Goal: Task Accomplishment & Management: Manage account settings

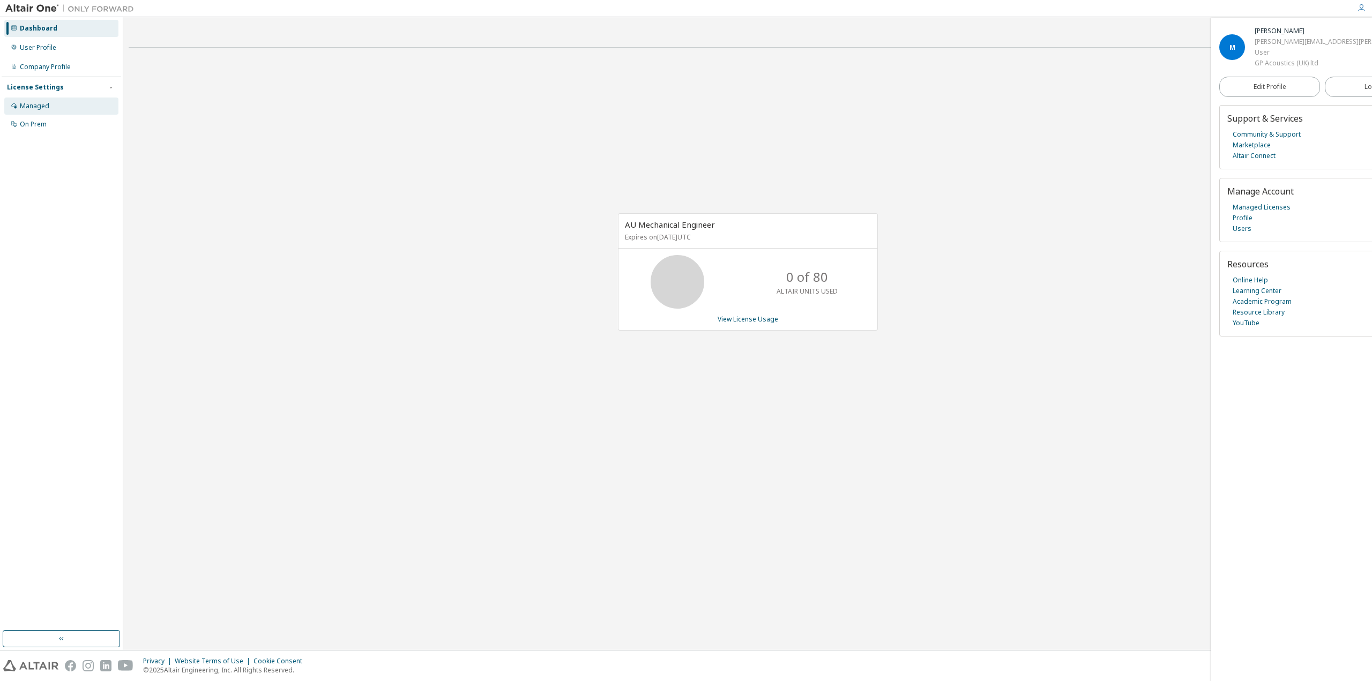
click at [54, 102] on div "Managed" at bounding box center [61, 106] width 114 height 17
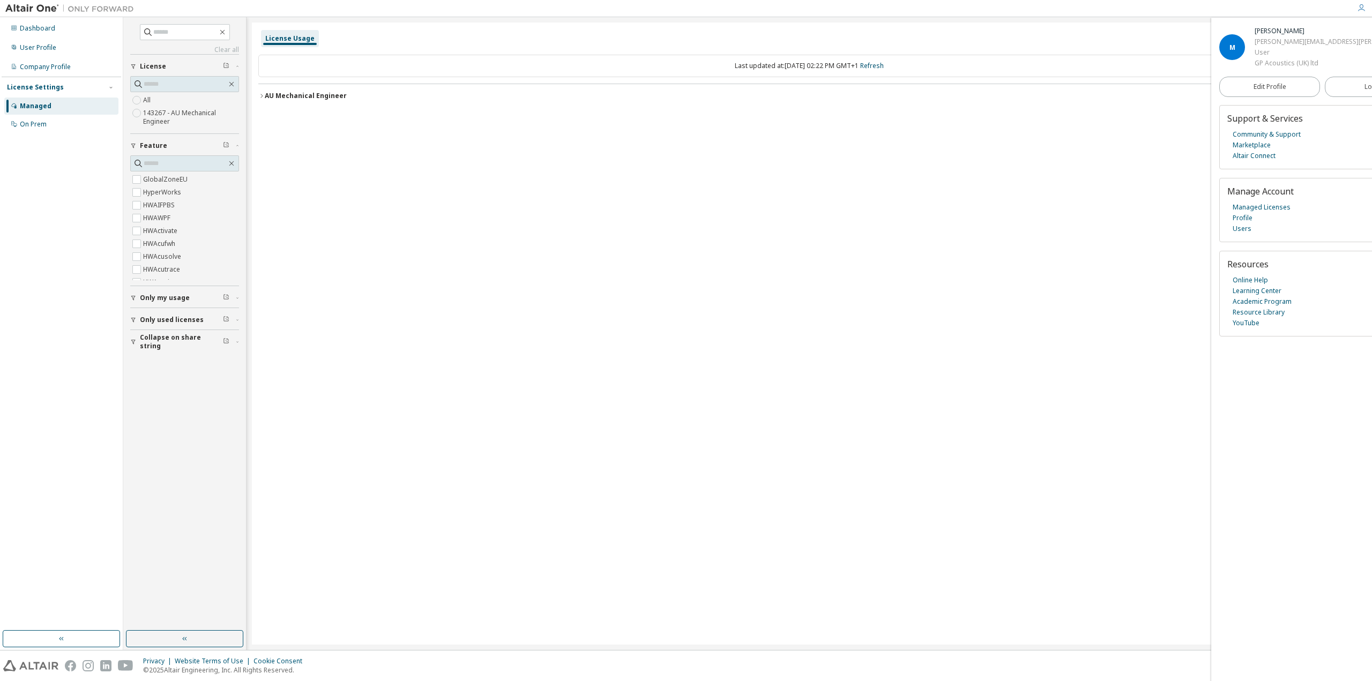
click at [288, 41] on div "License Usage" at bounding box center [289, 38] width 49 height 9
click at [48, 71] on div "Company Profile" at bounding box center [45, 67] width 51 height 9
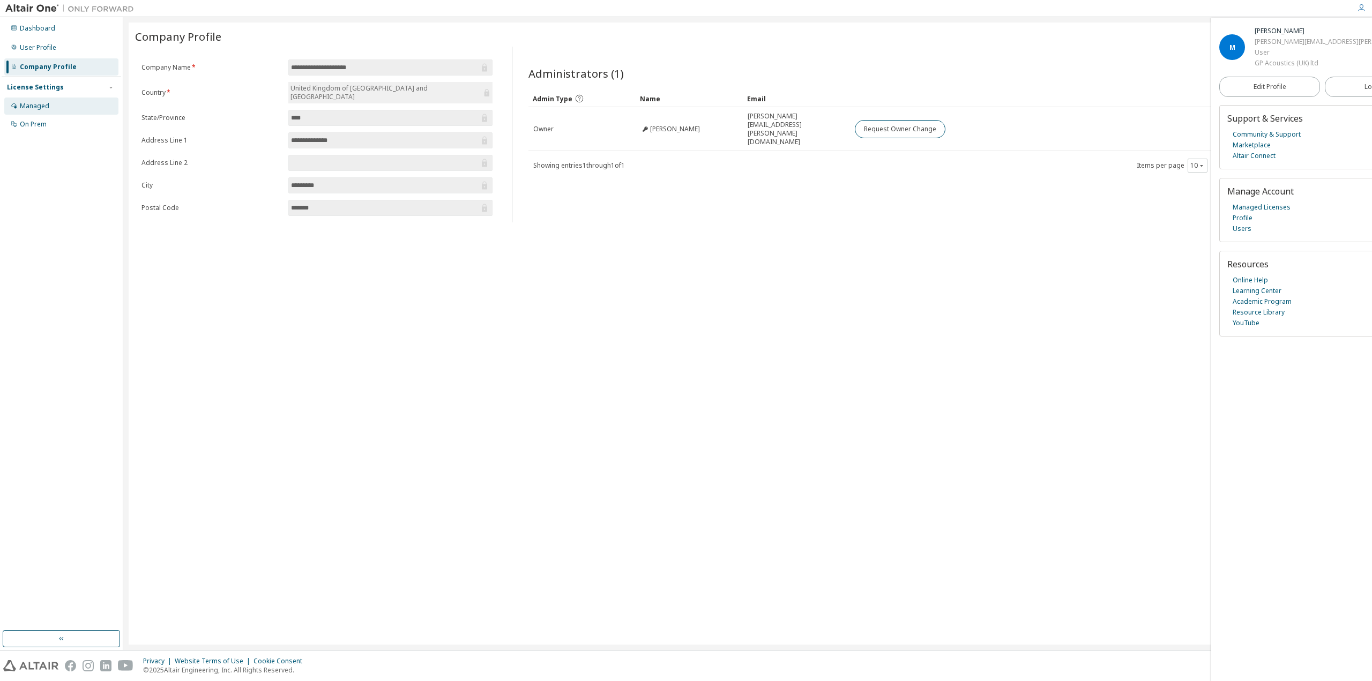
click at [54, 102] on div "Managed" at bounding box center [61, 106] width 114 height 17
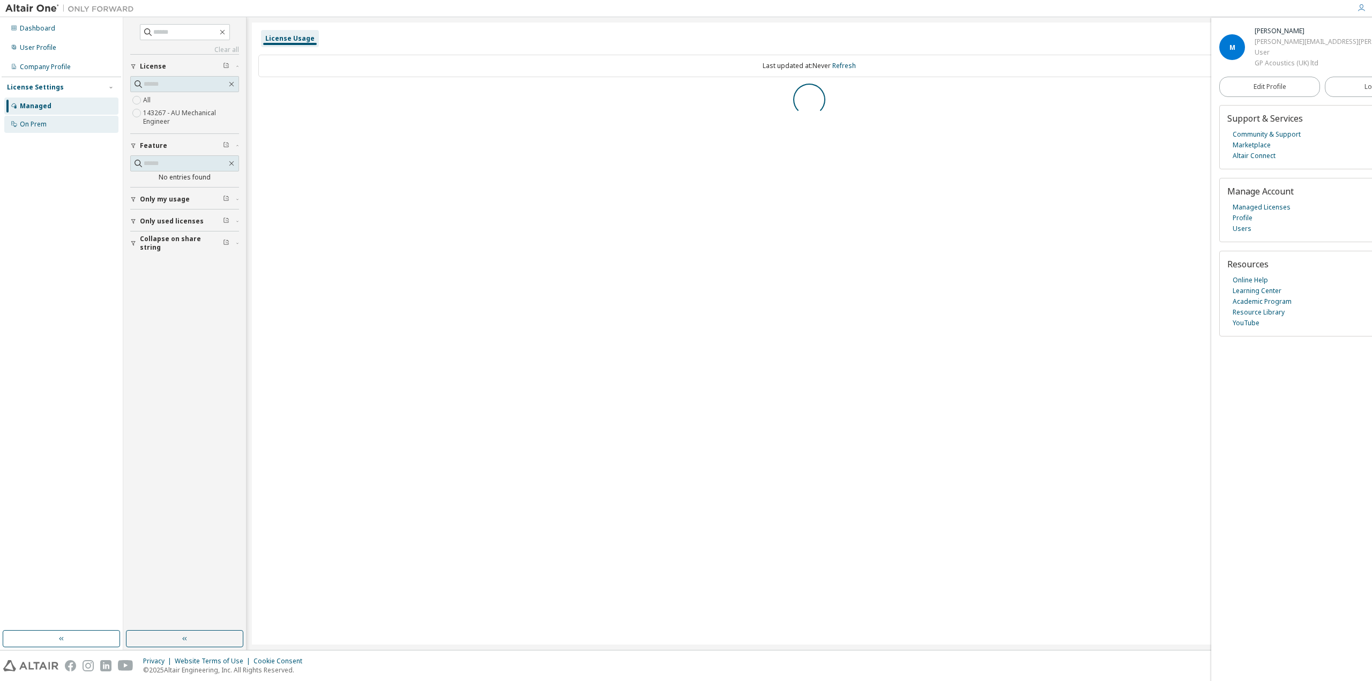
click at [46, 127] on div "On Prem" at bounding box center [33, 124] width 27 height 9
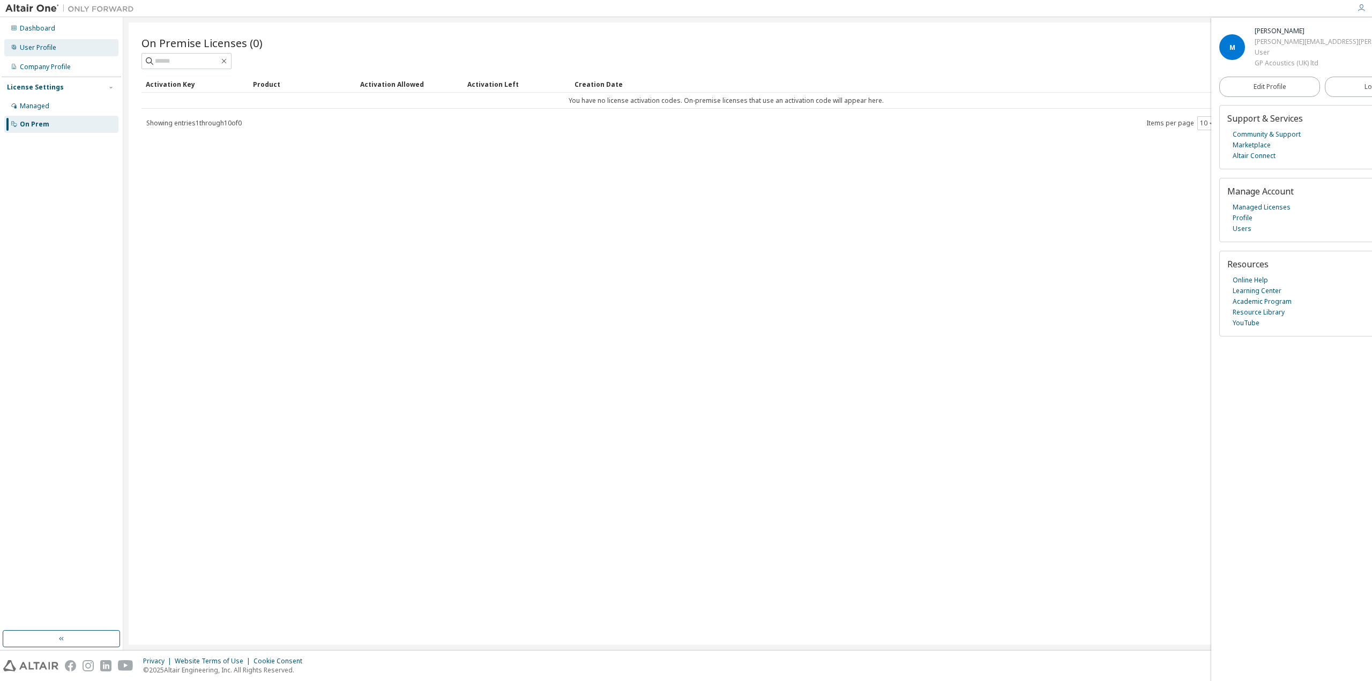
click at [42, 50] on div "User Profile" at bounding box center [38, 47] width 36 height 9
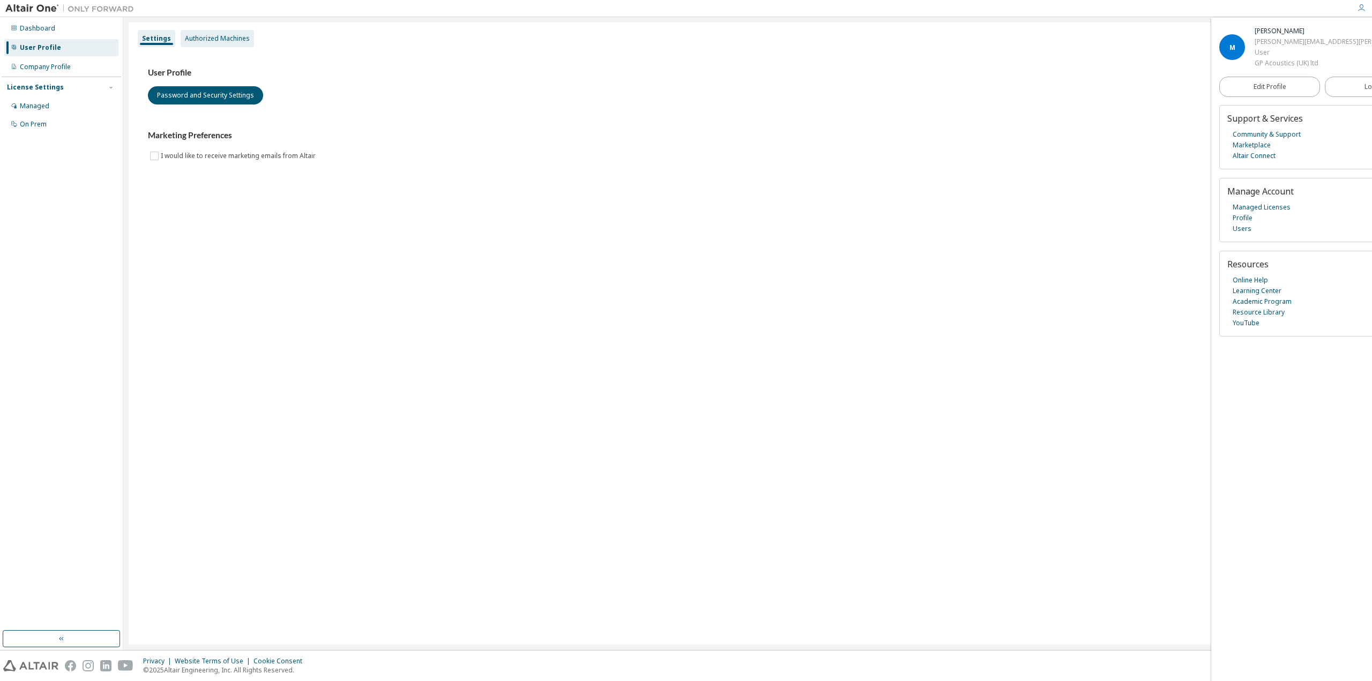
click at [181, 37] on div "Authorized Machines" at bounding box center [217, 38] width 73 height 17
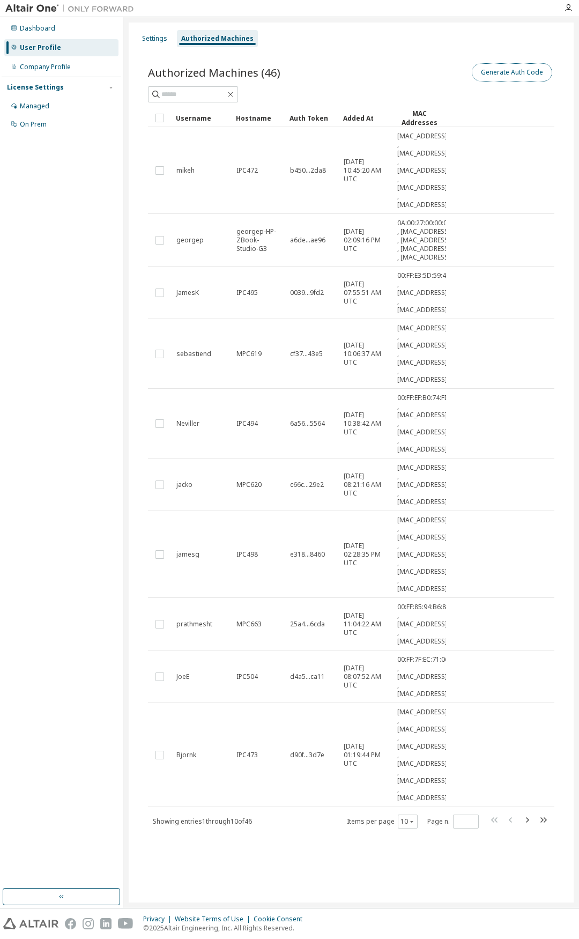
click at [509, 75] on button "Generate Auth Code" at bounding box center [512, 72] width 80 height 18
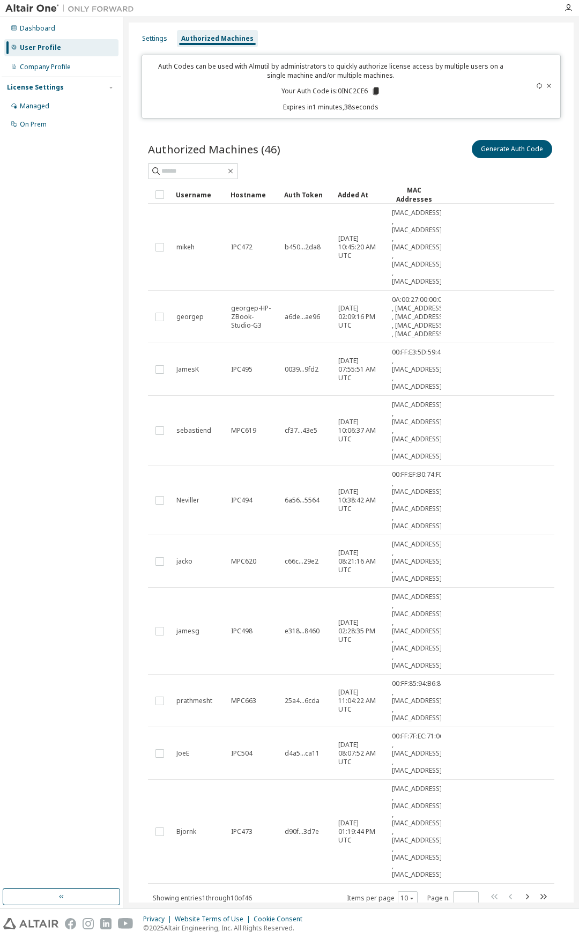
click at [536, 85] on icon at bounding box center [539, 86] width 6 height 6
click at [374, 90] on icon at bounding box center [377, 91] width 6 height 8
click at [48, 46] on div "User Profile" at bounding box center [40, 47] width 41 height 9
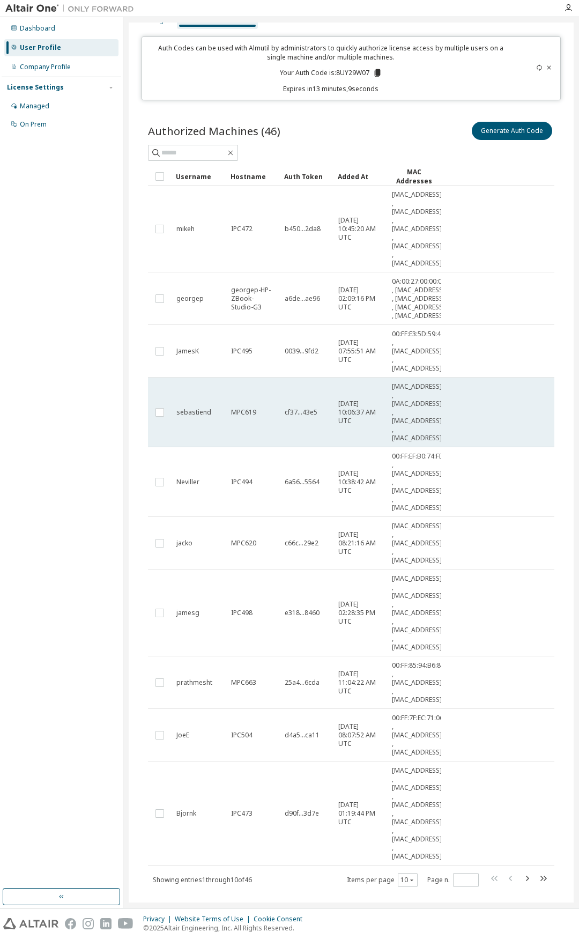
scroll to position [63, 0]
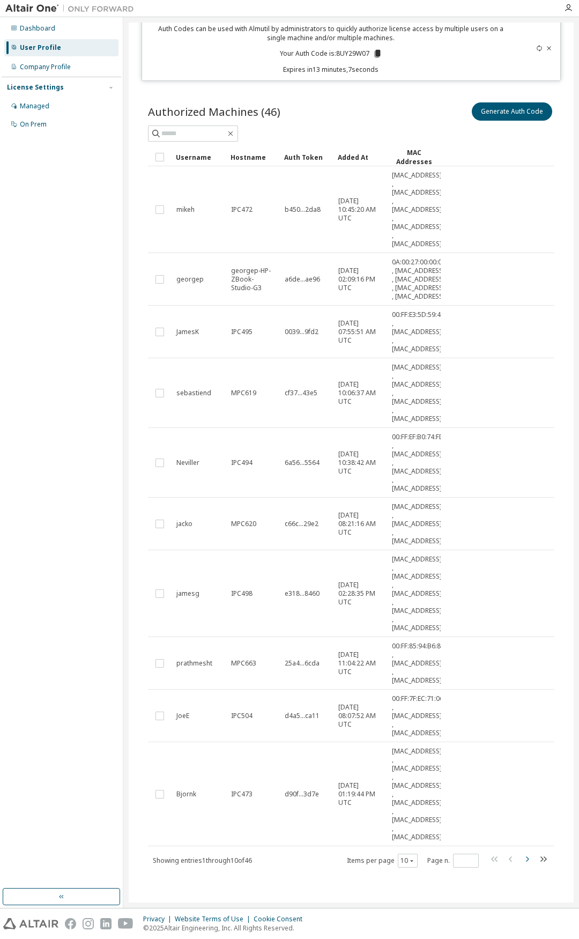
click at [521, 681] on icon "button" at bounding box center [526, 858] width 13 height 13
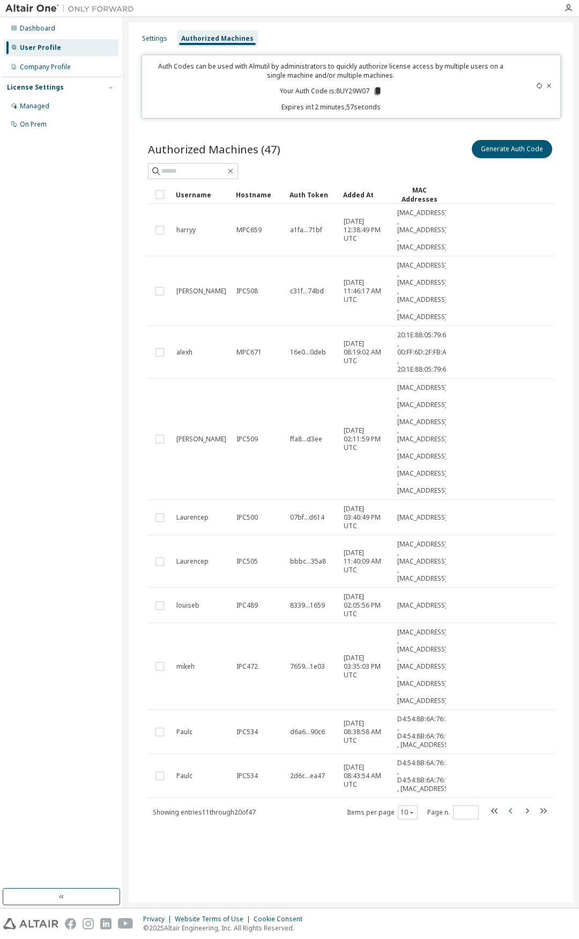
click at [513, 681] on icon "button" at bounding box center [510, 810] width 13 height 13
type input "*"
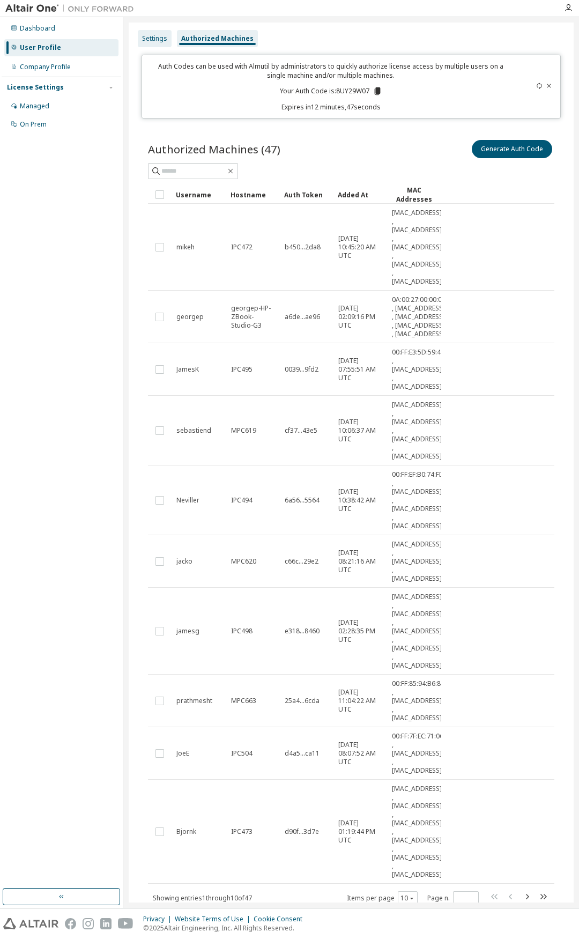
click at [151, 41] on div "Settings" at bounding box center [154, 38] width 25 height 9
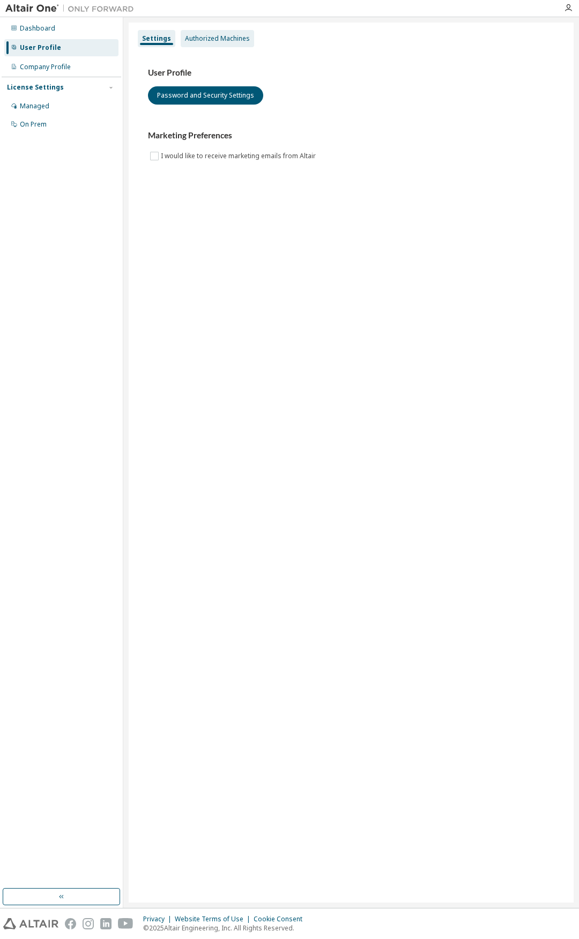
click at [188, 38] on div "Authorized Machines" at bounding box center [217, 38] width 65 height 9
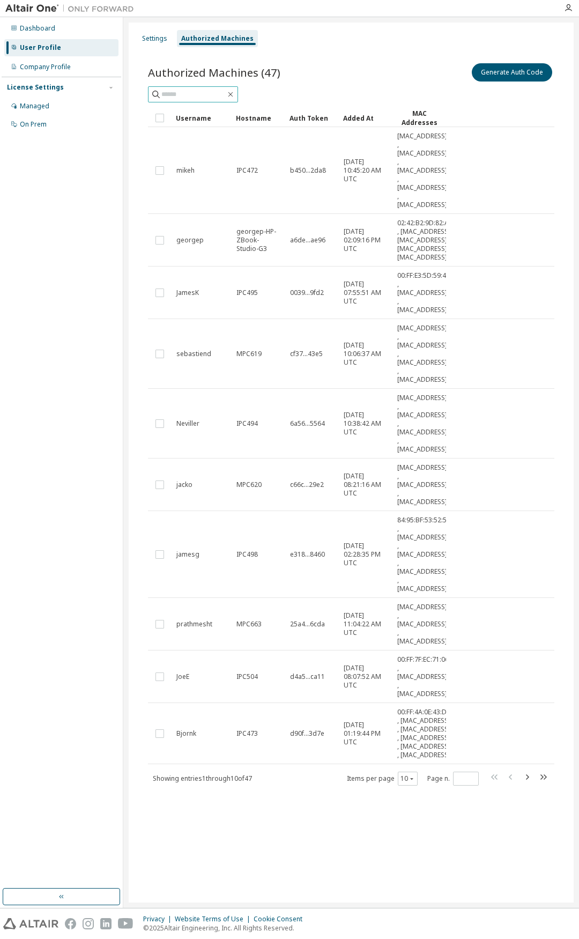
click at [182, 93] on input "text" at bounding box center [193, 94] width 64 height 11
type input "*****"
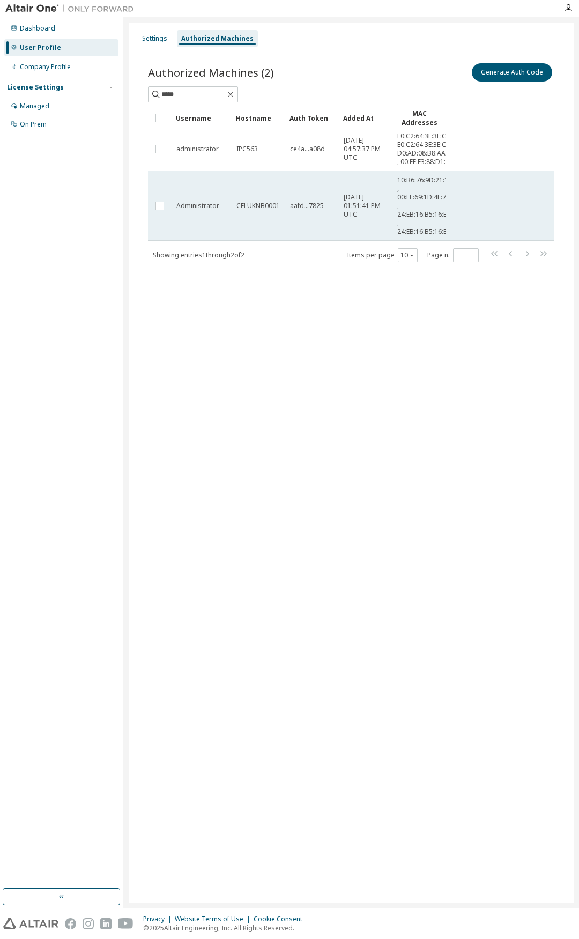
click at [356, 217] on span "[DATE] 01:51:41 PM UTC" at bounding box center [366, 206] width 44 height 26
click at [283, 217] on td "CELUKNB0001" at bounding box center [259, 206] width 54 height 70
click at [324, 210] on div "aafd...7825" at bounding box center [312, 206] width 44 height 9
click at [312, 210] on span "aafd...7825" at bounding box center [307, 206] width 34 height 9
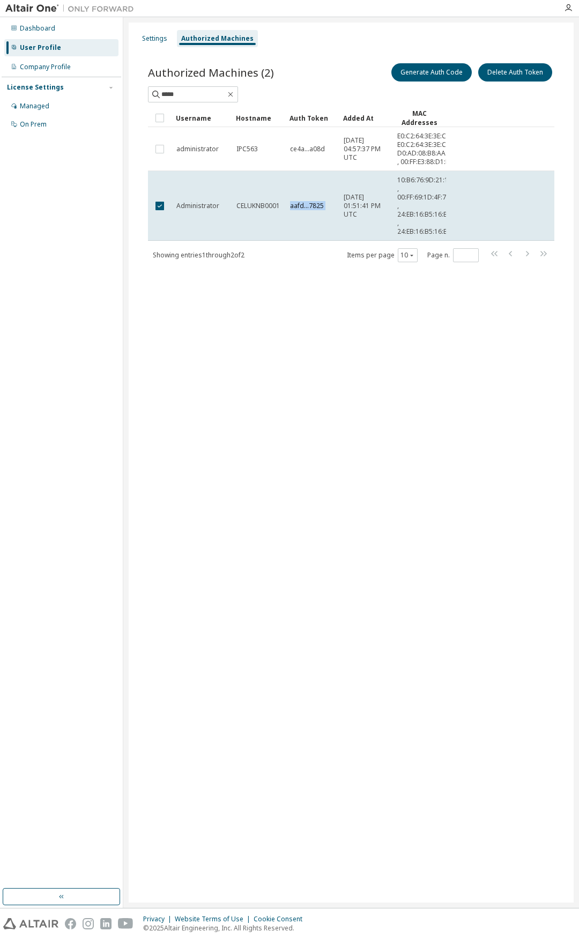
click at [312, 210] on span "aafd...7825" at bounding box center [307, 206] width 34 height 9
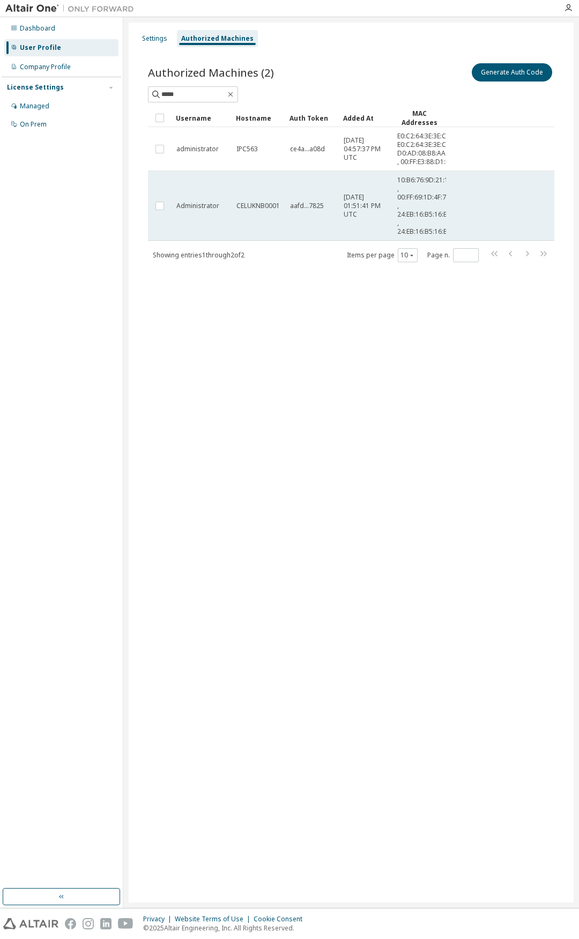
click at [314, 219] on td "aafd...7825" at bounding box center [312, 206] width 54 height 70
drag, startPoint x: 183, startPoint y: 215, endPoint x: 201, endPoint y: 204, distance: 21.0
click at [201, 204] on td "Administrator" at bounding box center [202, 206] width 60 height 70
click at [186, 207] on td "Administrator" at bounding box center [202, 206] width 60 height 70
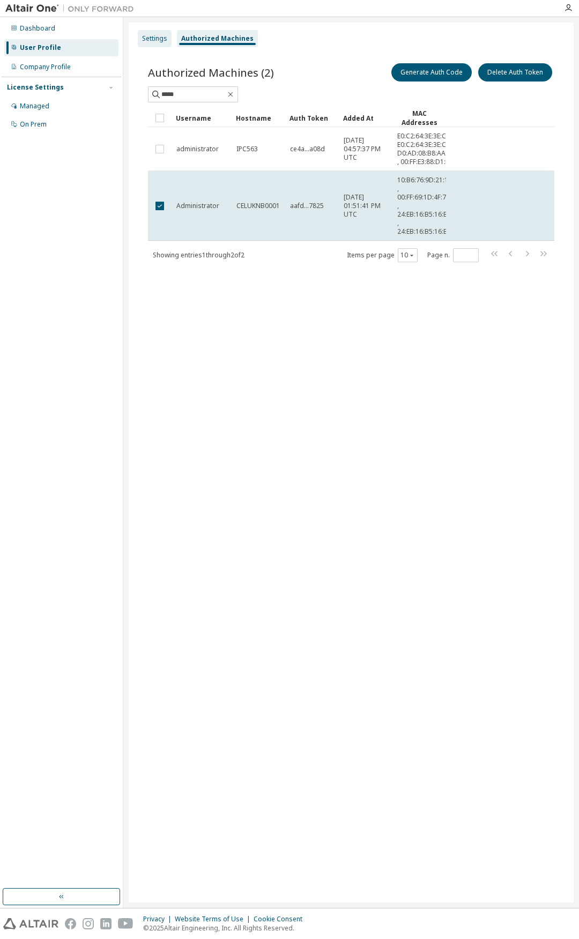
click at [157, 33] on div "Settings" at bounding box center [155, 38] width 34 height 17
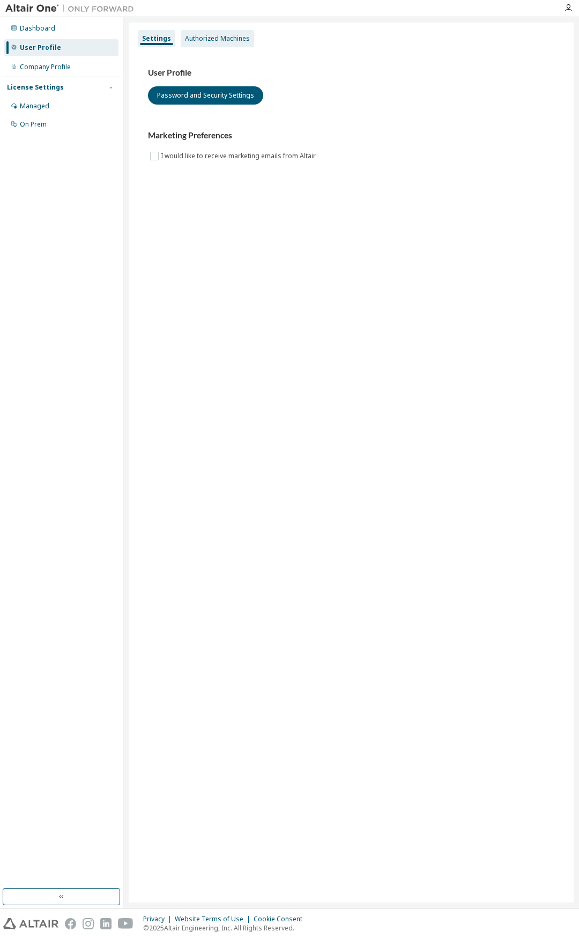
click at [198, 40] on div "Authorized Machines" at bounding box center [217, 38] width 65 height 9
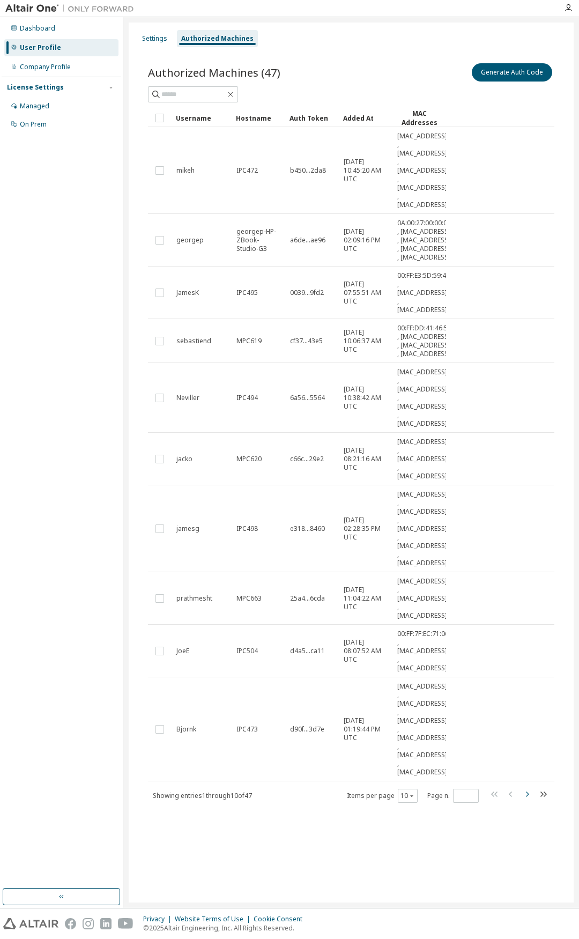
click at [532, 681] on icon "button" at bounding box center [526, 793] width 13 height 13
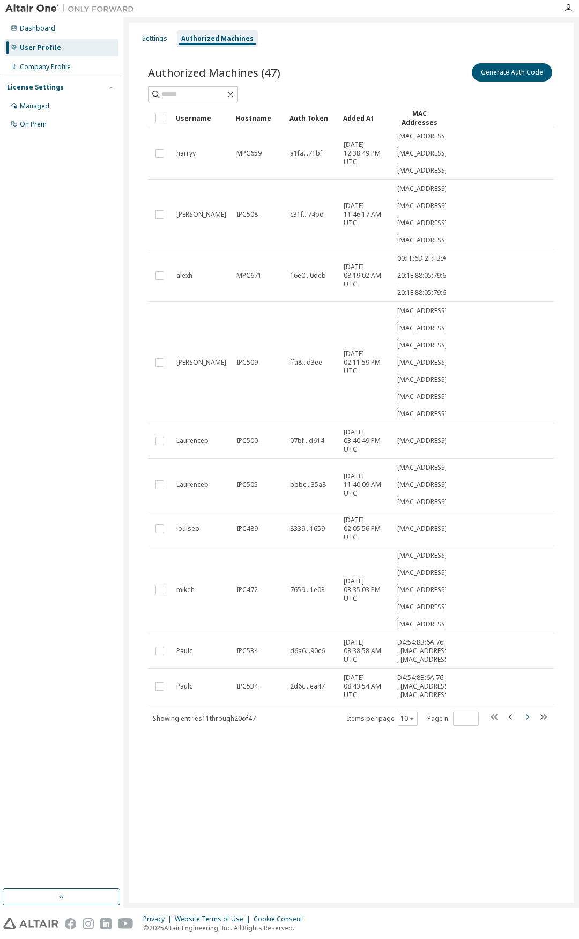
click at [527, 681] on icon "button" at bounding box center [526, 716] width 13 height 13
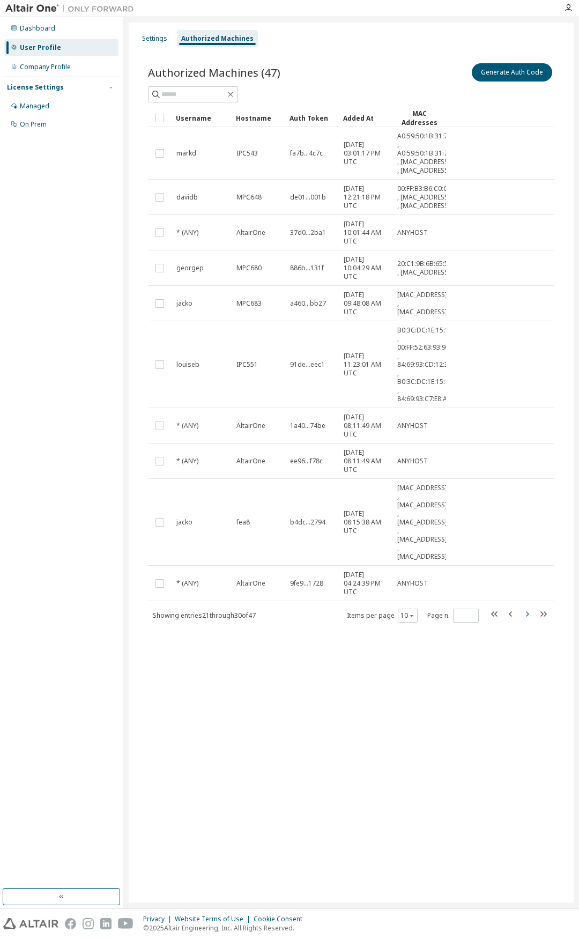
click at [523, 620] on icon "button" at bounding box center [526, 613] width 13 height 13
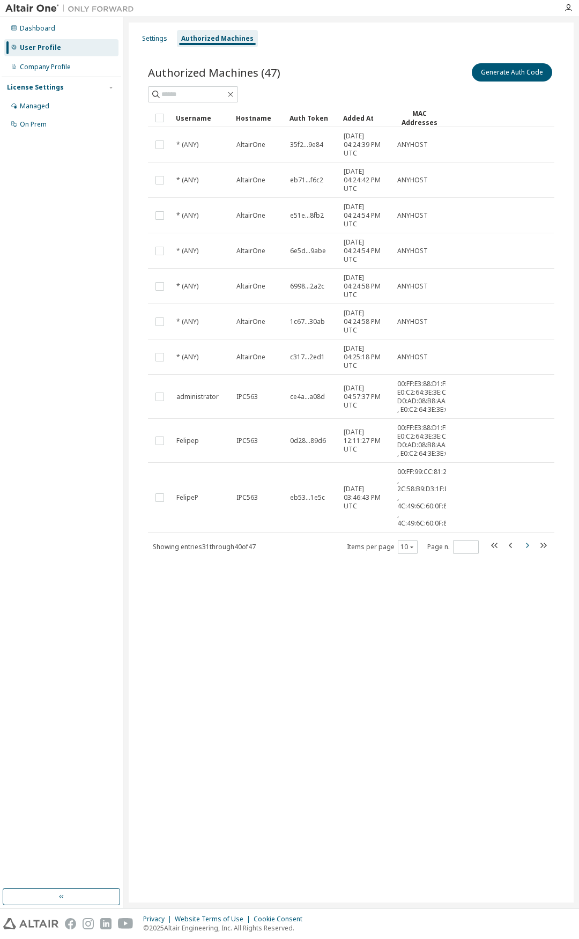
click at [527, 552] on icon "button" at bounding box center [526, 545] width 13 height 13
type input "*"
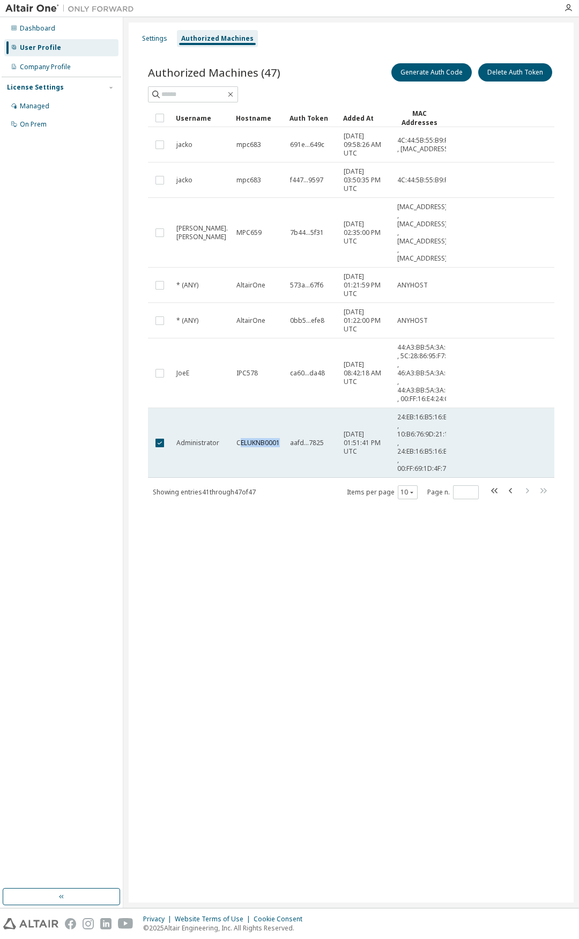
drag, startPoint x: 239, startPoint y: 460, endPoint x: 281, endPoint y: 461, distance: 42.9
click at [281, 461] on td "CELUKNB0001" at bounding box center [259, 443] width 54 height 70
click at [254, 447] on span "CELUKNB0001" at bounding box center [257, 442] width 43 height 9
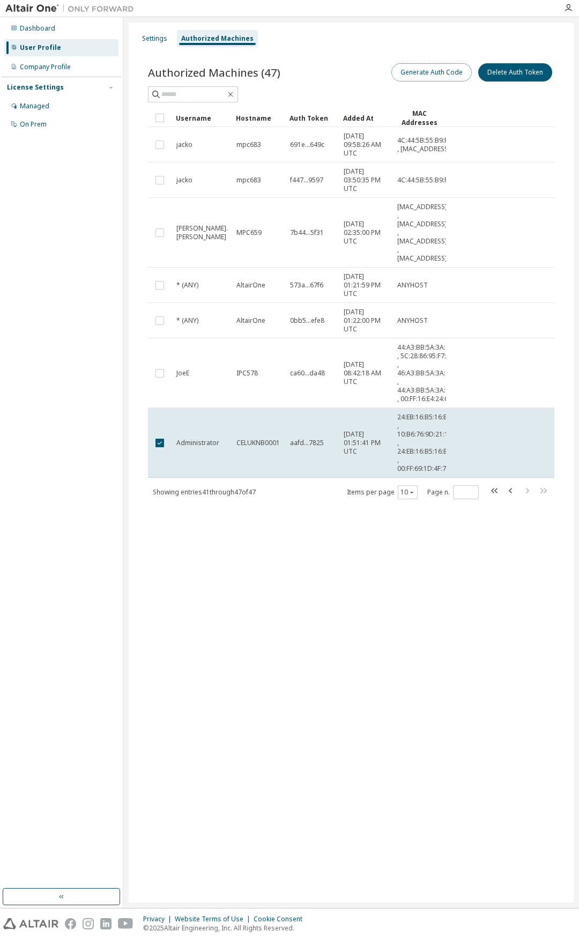
click at [446, 74] on button "Generate Auth Code" at bounding box center [431, 72] width 80 height 18
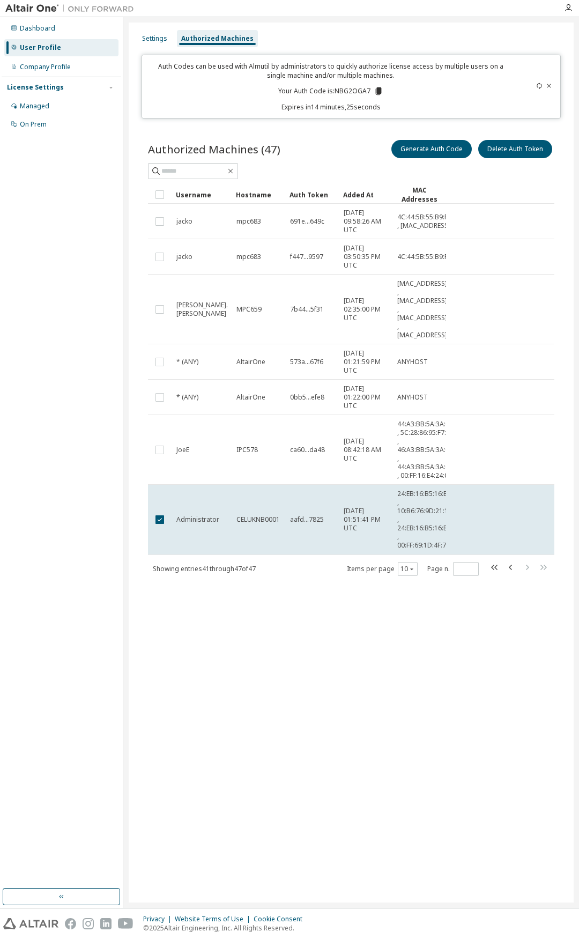
click at [300, 604] on div "Authorized Machines (47) Generate Auth Code Delete Auth Token Clear Load Save S…" at bounding box center [351, 364] width 432 height 479
click at [49, 70] on div "Company Profile" at bounding box center [45, 67] width 51 height 9
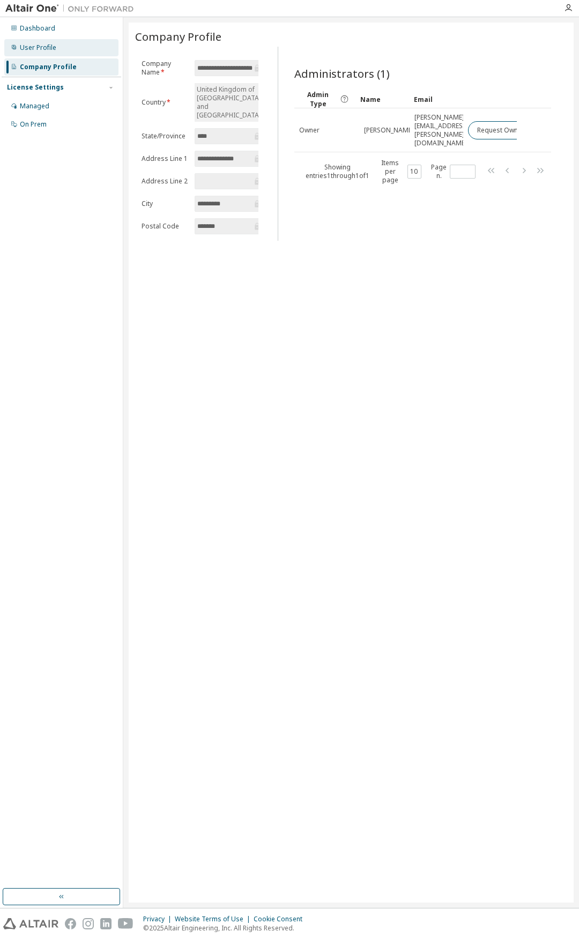
click at [61, 46] on div "User Profile" at bounding box center [61, 47] width 114 height 17
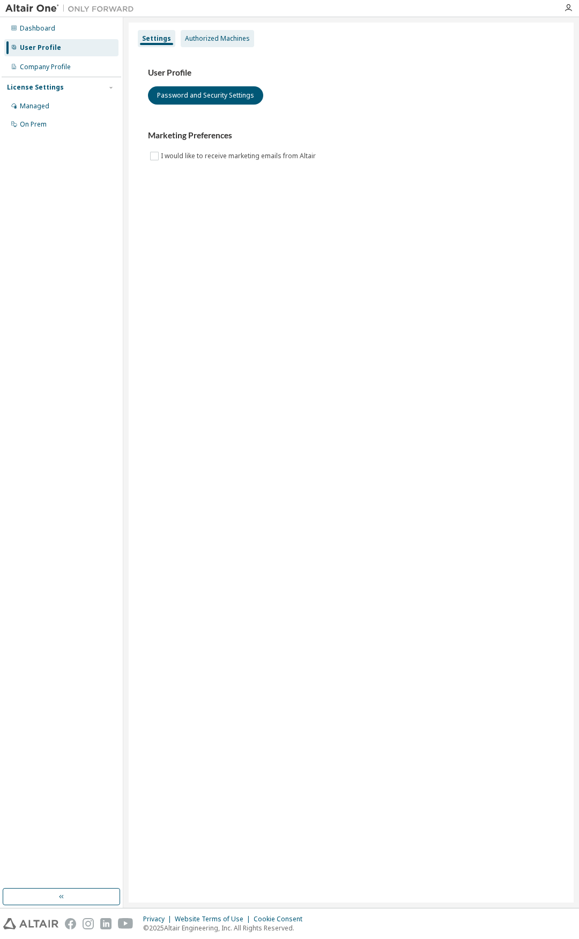
click at [220, 44] on div "Authorized Machines" at bounding box center [217, 38] width 73 height 17
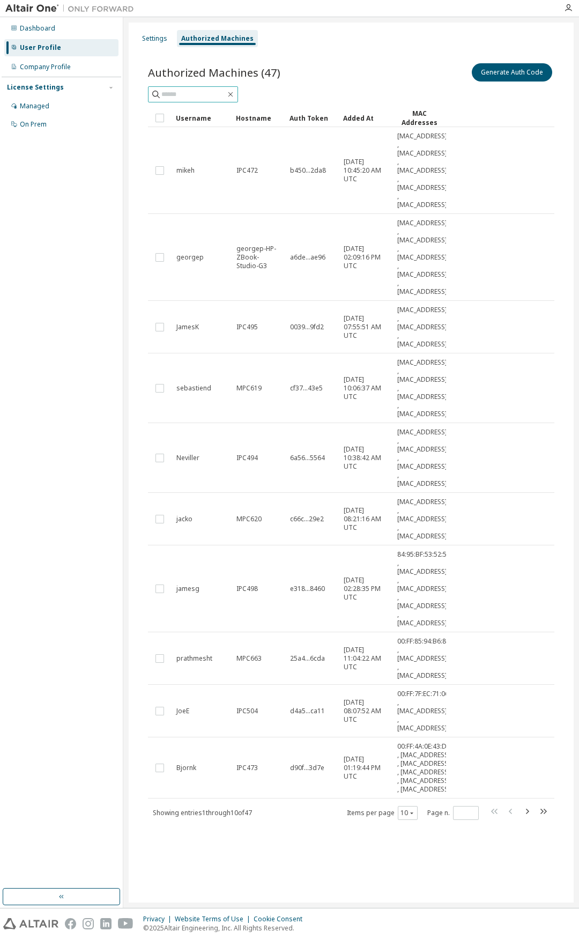
click at [181, 96] on input "text" at bounding box center [193, 94] width 64 height 11
type input "*****"
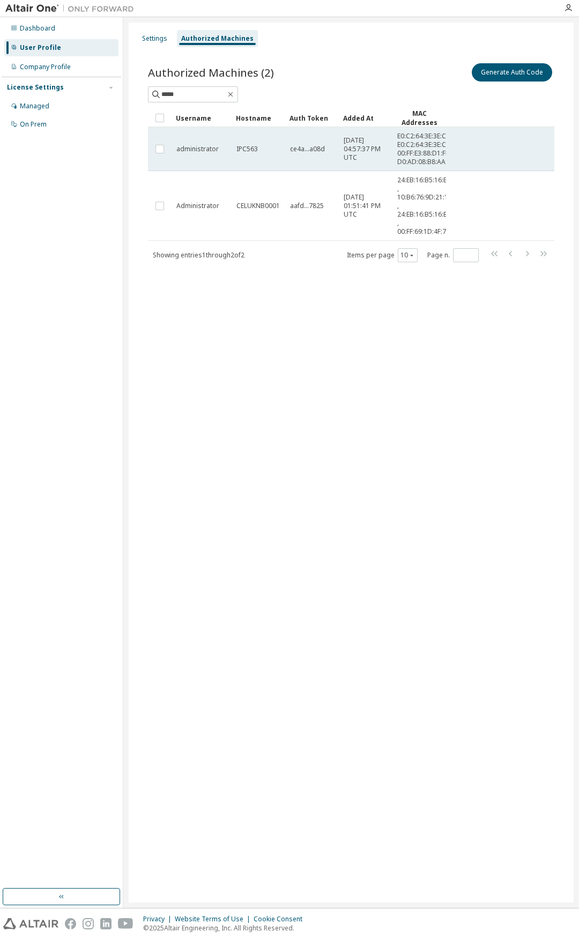
drag, startPoint x: 240, startPoint y: 299, endPoint x: 229, endPoint y: 163, distance: 135.5
click at [240, 291] on div "Authorized Machines (2) Generate Auth Code ***** Clear Load Save Save As Field …" at bounding box center [351, 169] width 432 height 242
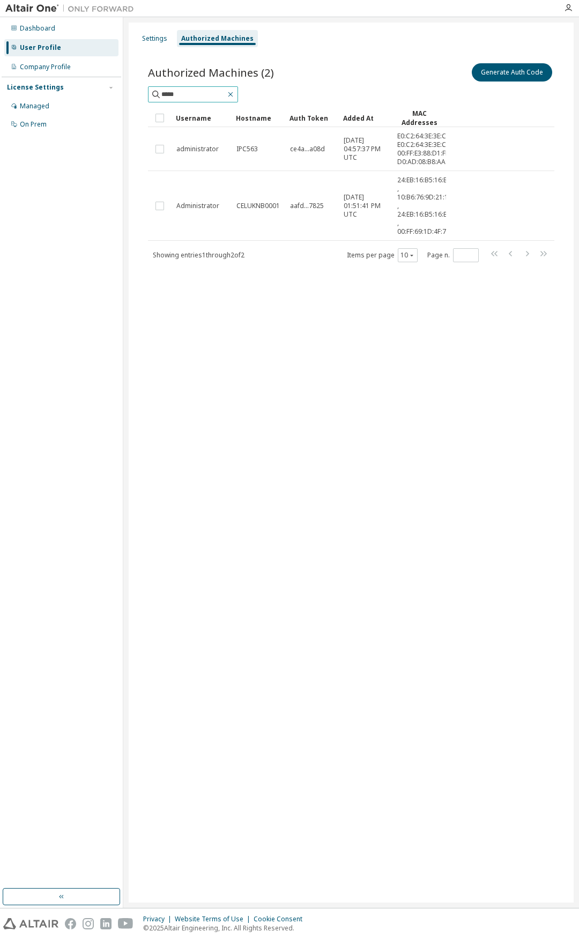
click at [235, 91] on icon "button" at bounding box center [230, 94] width 9 height 9
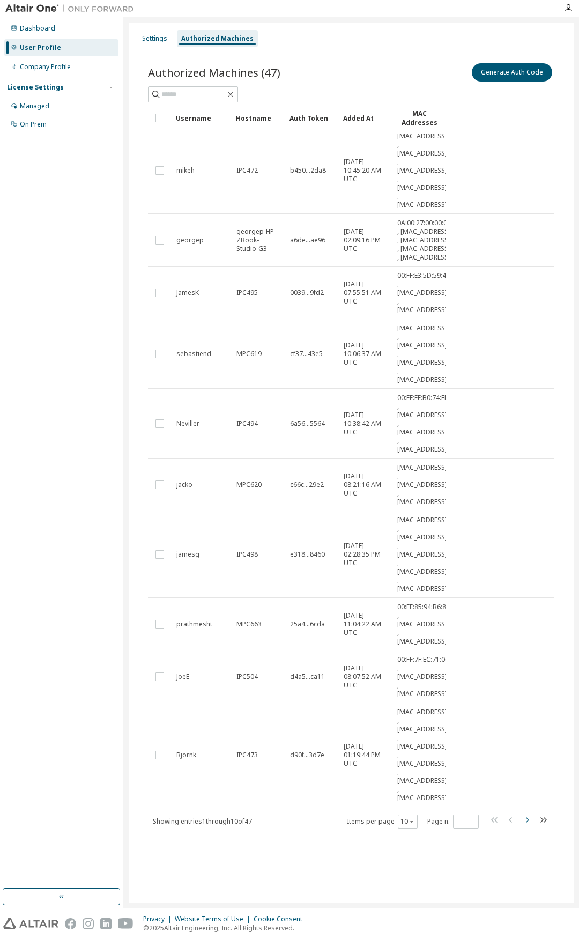
click at [525, 681] on icon "button" at bounding box center [526, 819] width 13 height 13
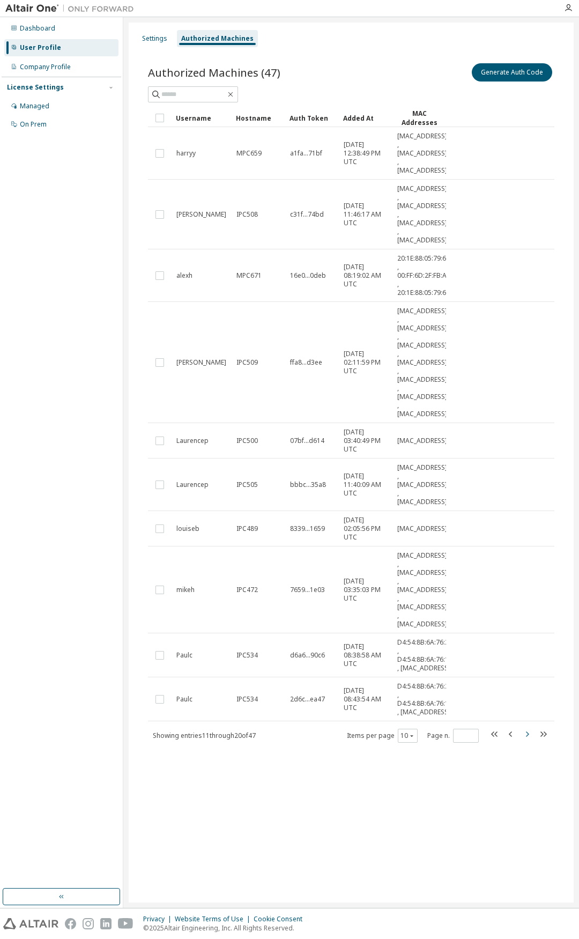
click at [526, 681] on icon "button" at bounding box center [527, 733] width 3 height 5
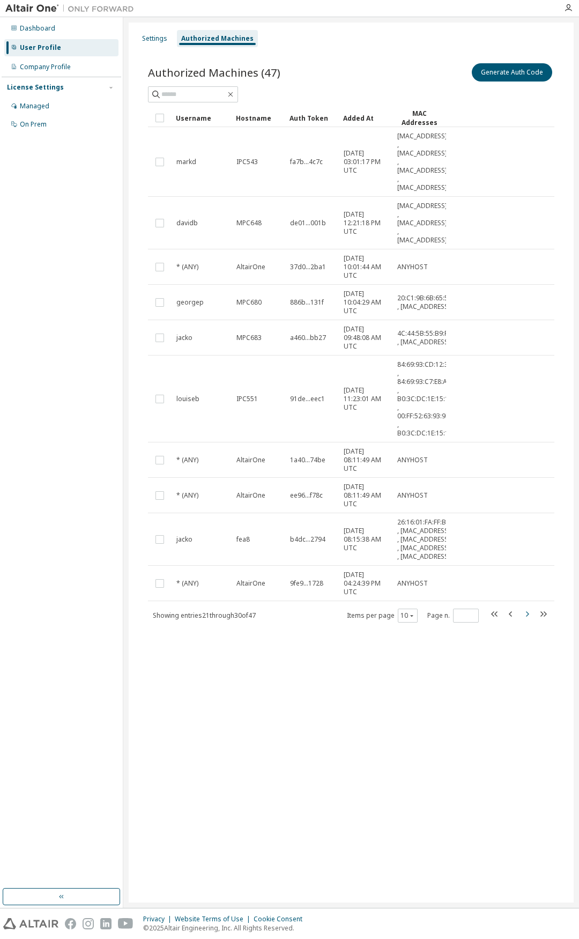
click at [526, 620] on icon "button" at bounding box center [526, 613] width 13 height 13
type input "*"
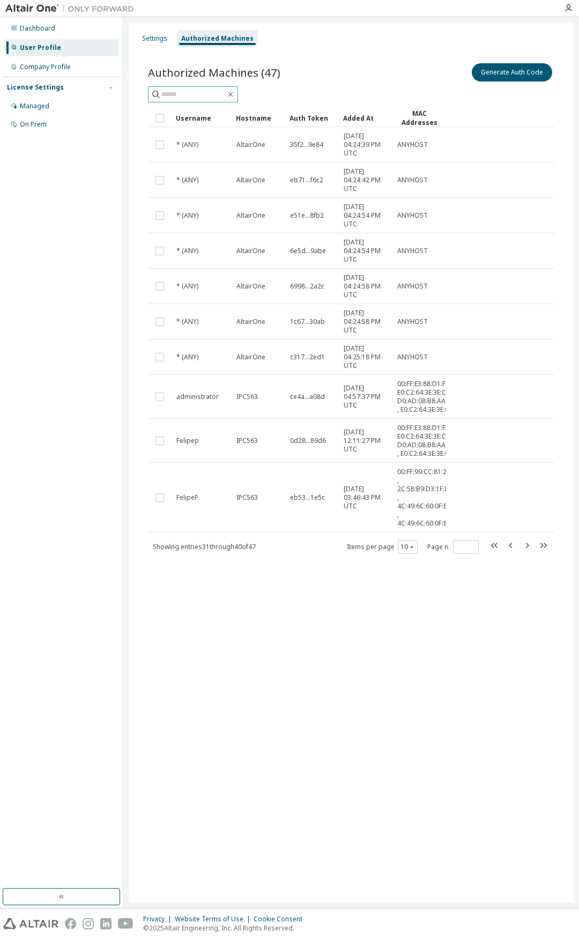
click at [218, 98] on input "text" at bounding box center [193, 94] width 64 height 11
type input "*****"
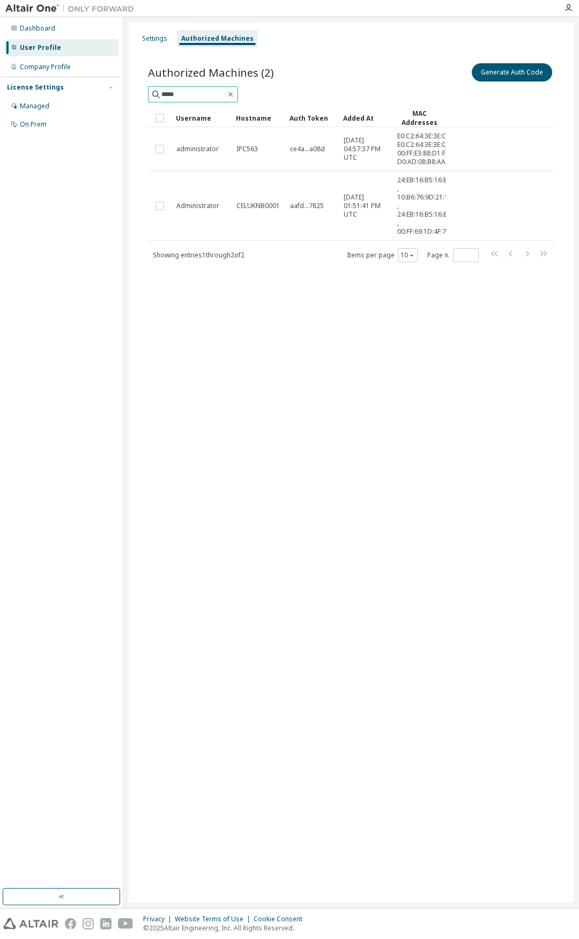
type input "*"
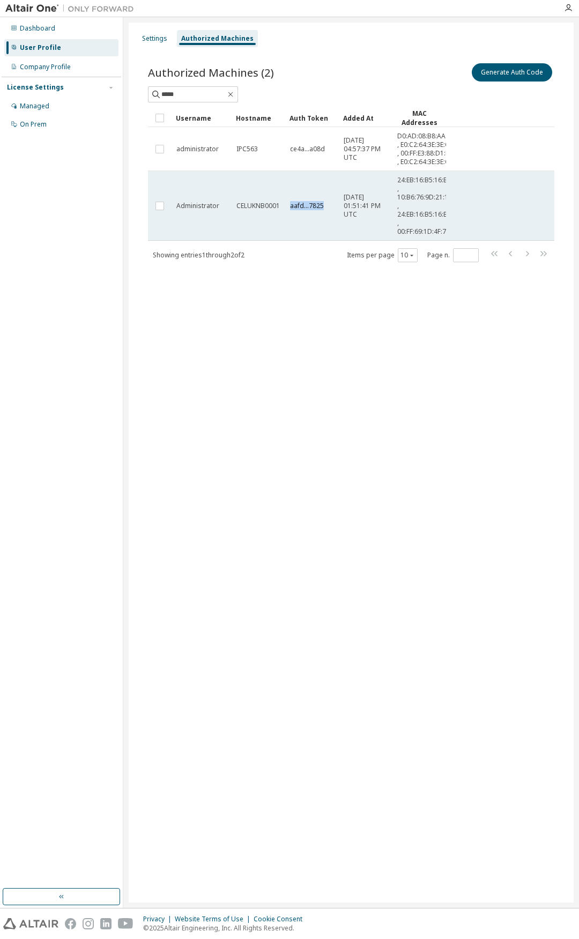
drag, startPoint x: 292, startPoint y: 214, endPoint x: 338, endPoint y: 214, distance: 46.1
click at [338, 214] on td "aafd...7825" at bounding box center [312, 206] width 54 height 70
click at [313, 210] on span "aafd...7825" at bounding box center [307, 206] width 34 height 9
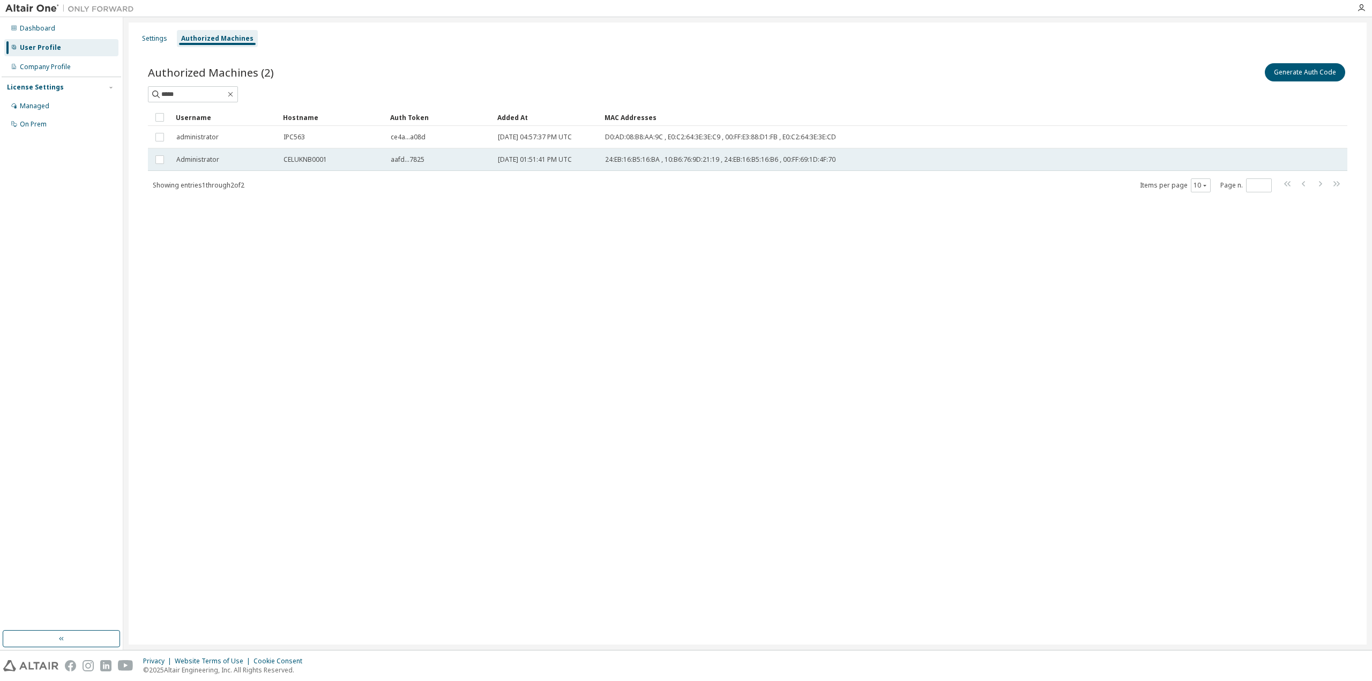
click at [546, 155] on span "[DATE] 01:51:41 PM UTC" at bounding box center [535, 159] width 74 height 9
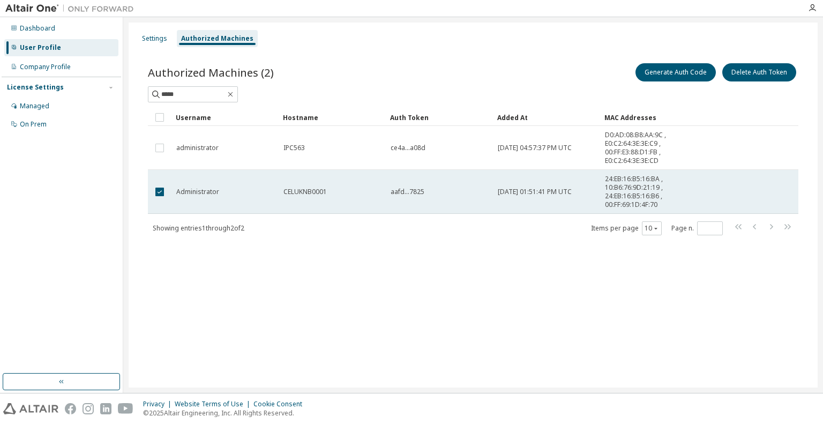
click at [304, 196] on td "CELUKNB0001" at bounding box center [332, 192] width 107 height 44
click at [298, 197] on td "CELUKNB0001" at bounding box center [332, 192] width 107 height 44
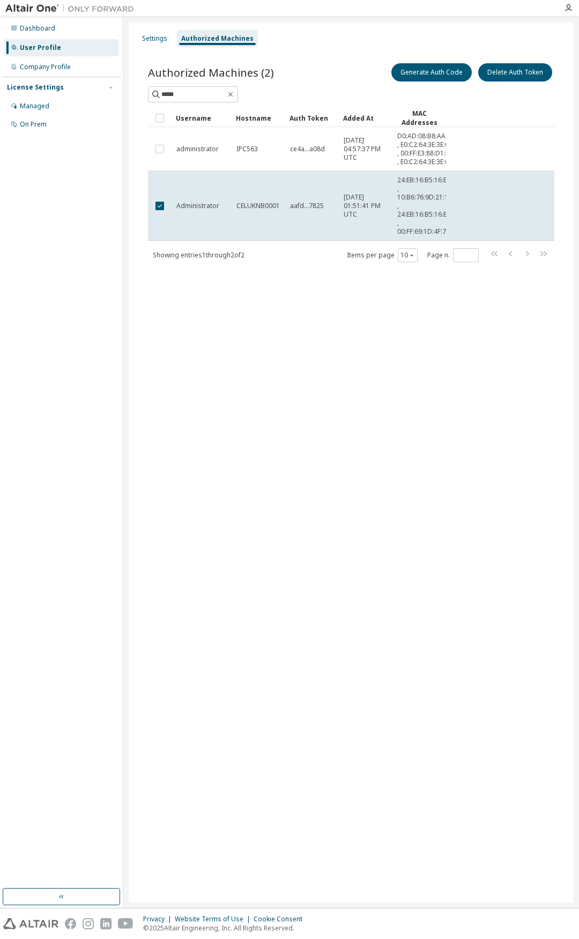
drag, startPoint x: 207, startPoint y: 213, endPoint x: 173, endPoint y: 339, distance: 130.4
click at [173, 339] on div "Settings Authorized Machines Authorized Machines (2) Generate Auth Code Delete …" at bounding box center [351, 463] width 445 height 880
click at [68, 126] on div "On Prem" at bounding box center [61, 124] width 114 height 17
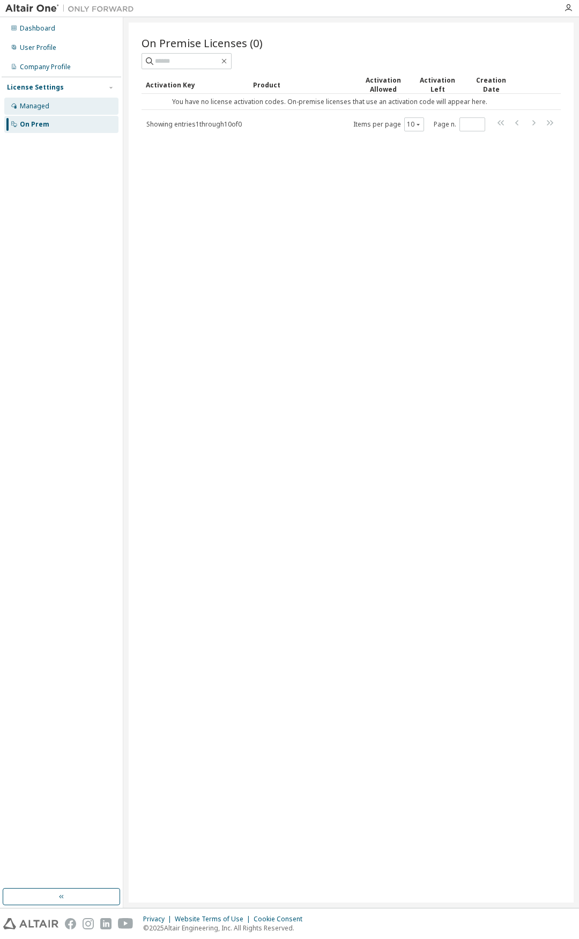
click at [39, 107] on div "Managed" at bounding box center [34, 106] width 29 height 9
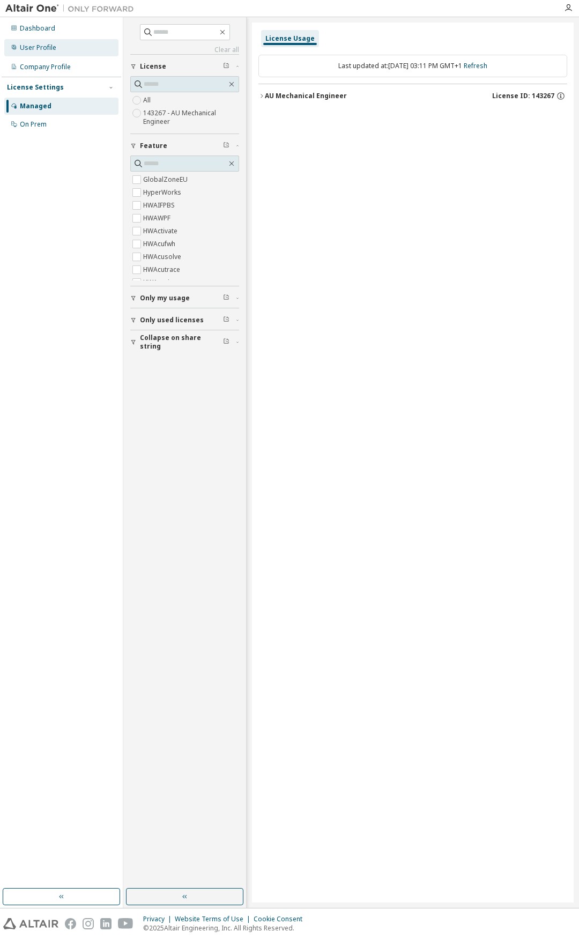
click at [50, 53] on div "User Profile" at bounding box center [61, 47] width 114 height 17
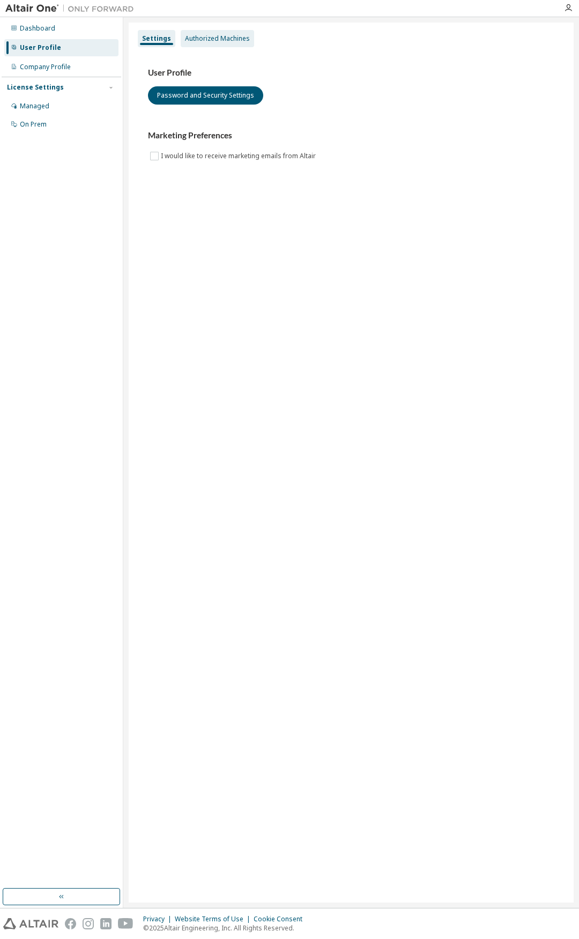
click at [206, 33] on div "Authorized Machines" at bounding box center [217, 38] width 73 height 17
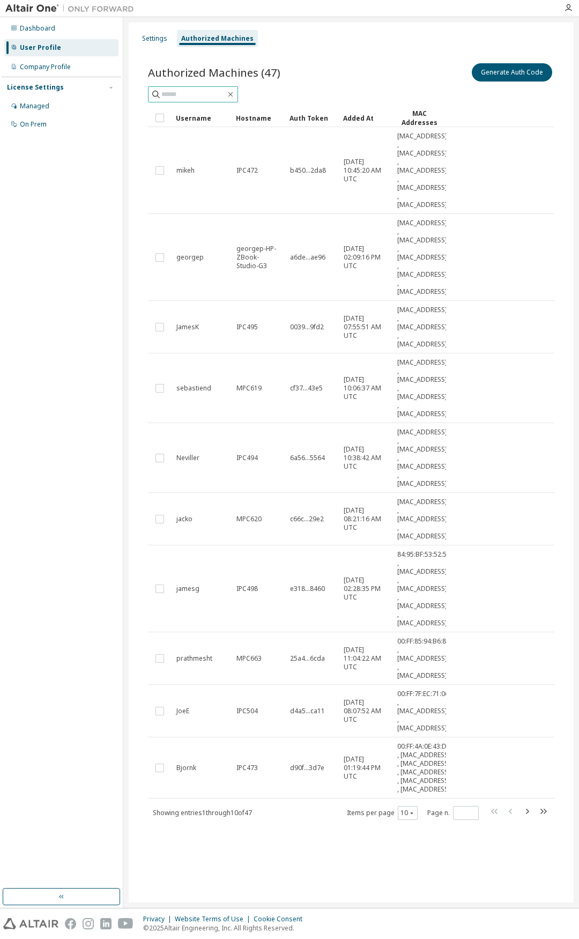
click at [201, 91] on input "text" at bounding box center [193, 94] width 64 height 11
type input "*****"
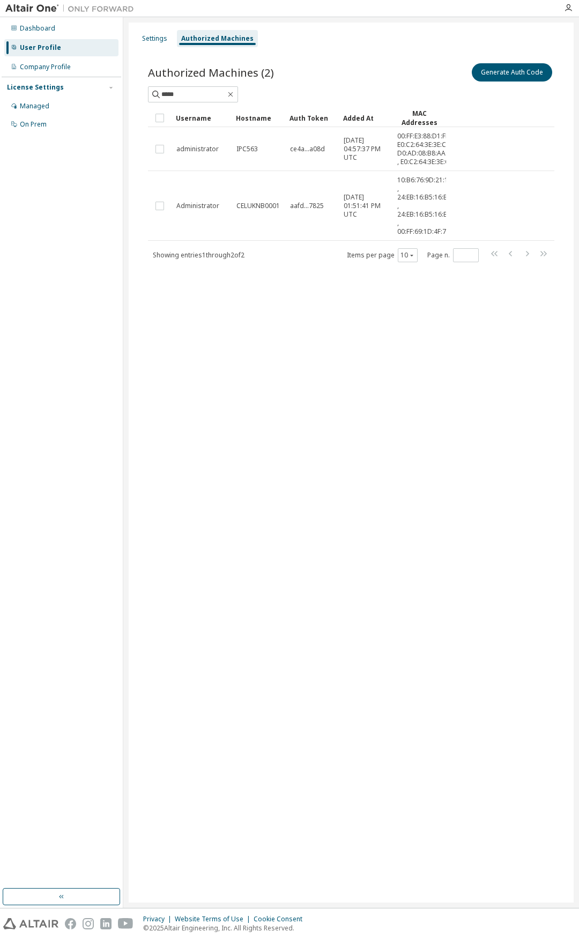
click at [346, 291] on div "Authorized Machines (2) Generate Auth Code ***** Clear Load Save Save As Field …" at bounding box center [351, 169] width 432 height 242
click at [39, 26] on div "Dashboard" at bounding box center [37, 28] width 35 height 9
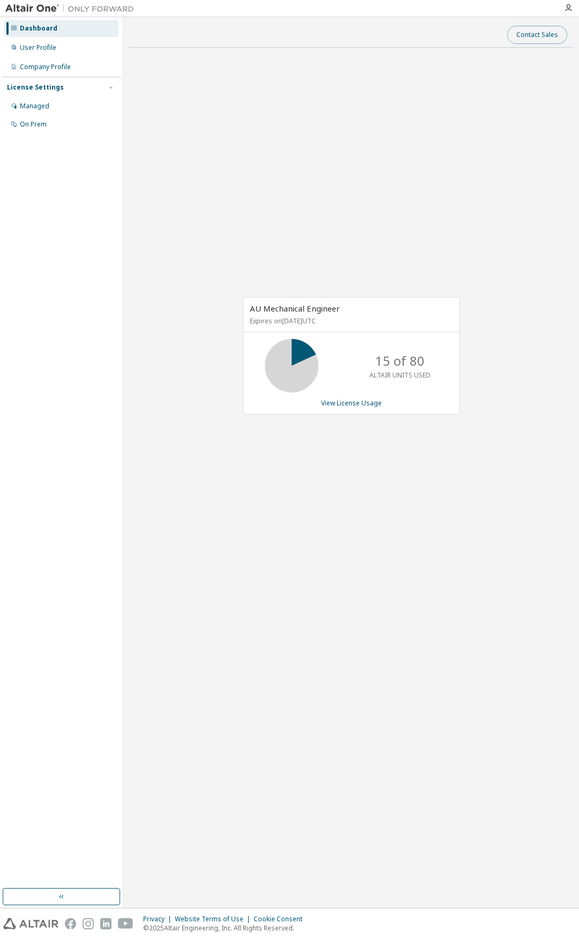
click at [530, 34] on button "Contact Sales" at bounding box center [537, 35] width 60 height 18
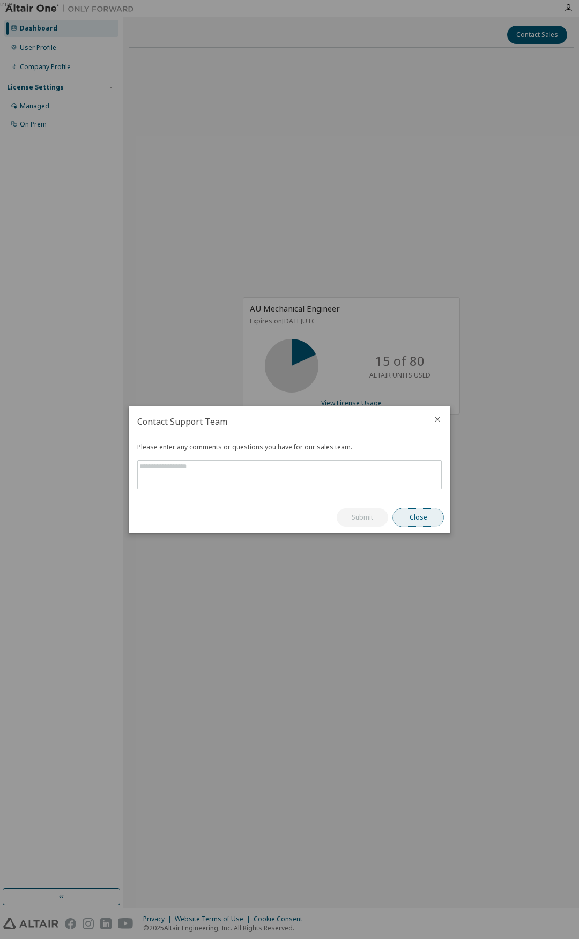
click at [419, 523] on button "Close" at bounding box center [417, 517] width 51 height 18
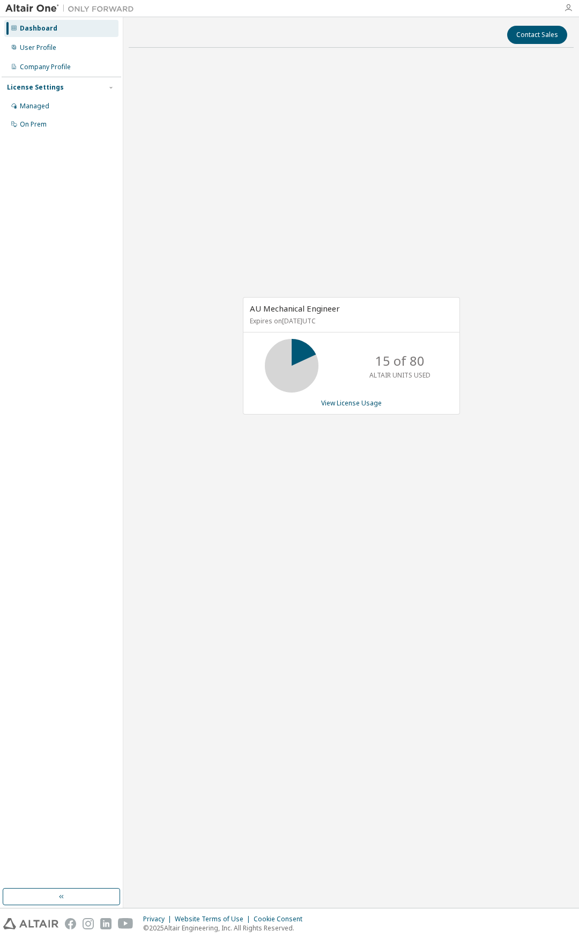
click at [571, 5] on icon "button" at bounding box center [568, 8] width 9 height 9
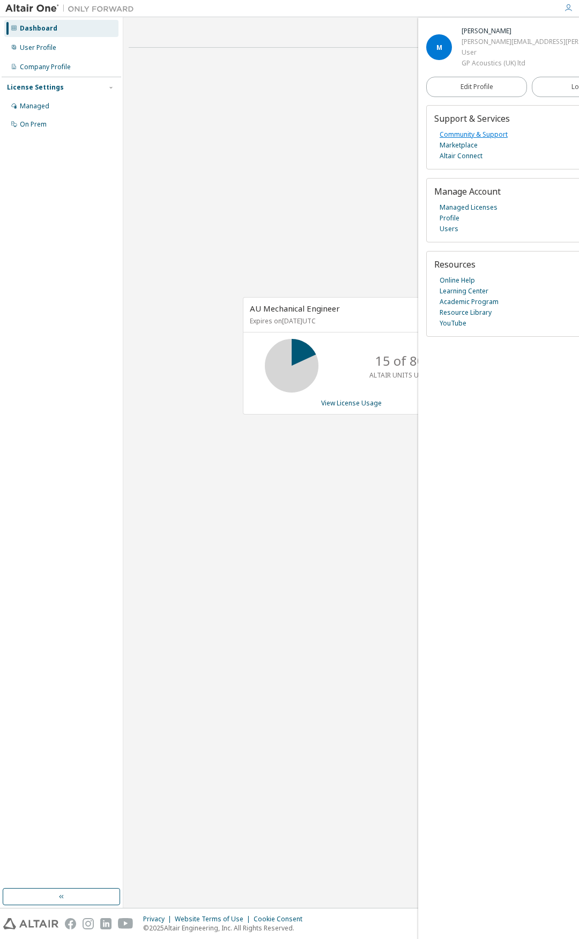
click at [482, 135] on link "Community & Support" at bounding box center [474, 134] width 68 height 11
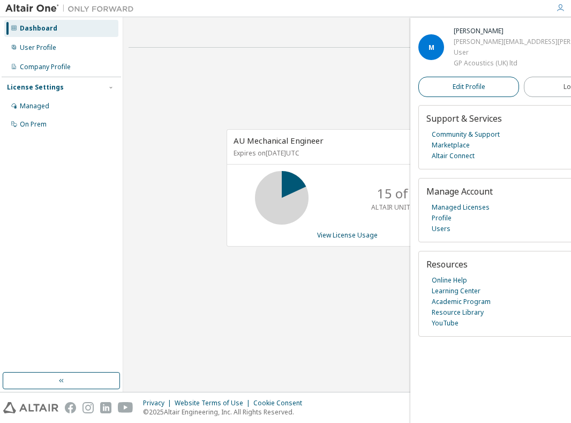
click at [461, 94] on link "Edit Profile" at bounding box center [469, 87] width 101 height 20
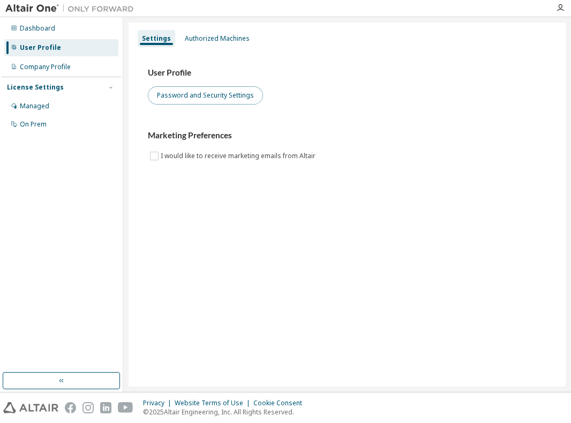
click at [221, 97] on button "Password and Security Settings" at bounding box center [205, 95] width 115 height 18
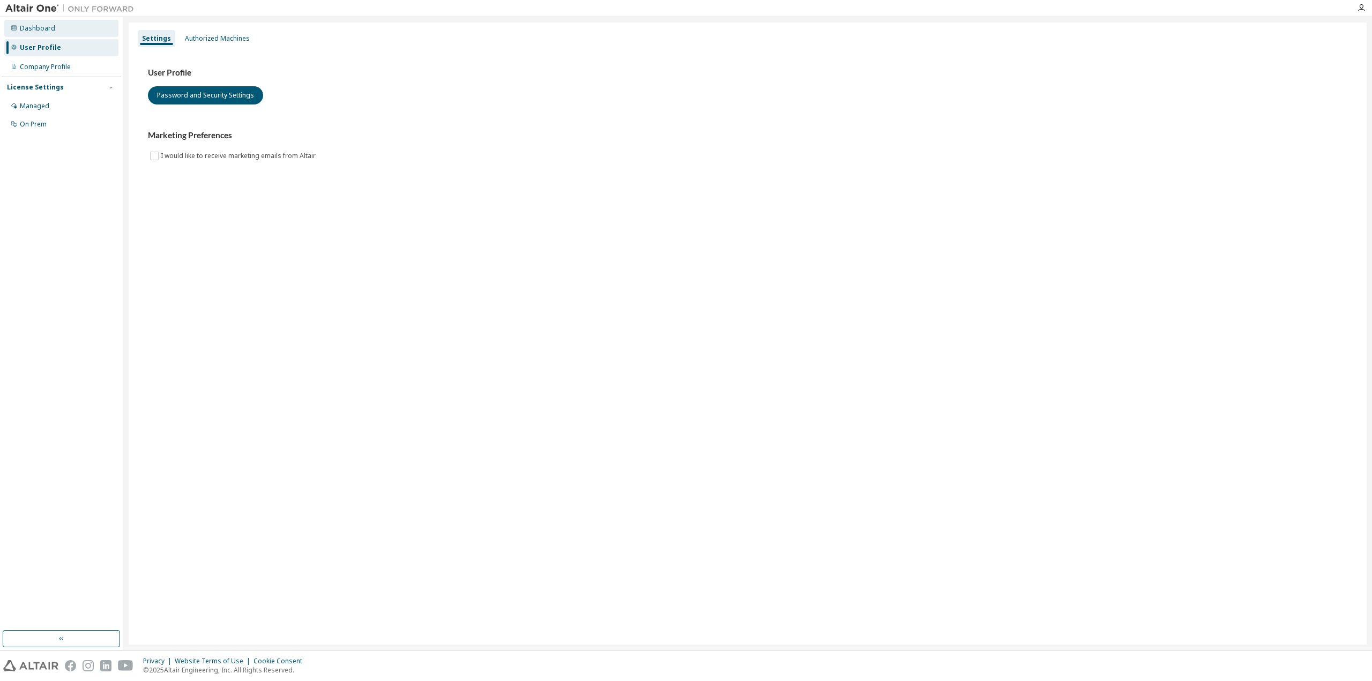
click at [47, 30] on div "Dashboard" at bounding box center [37, 28] width 35 height 9
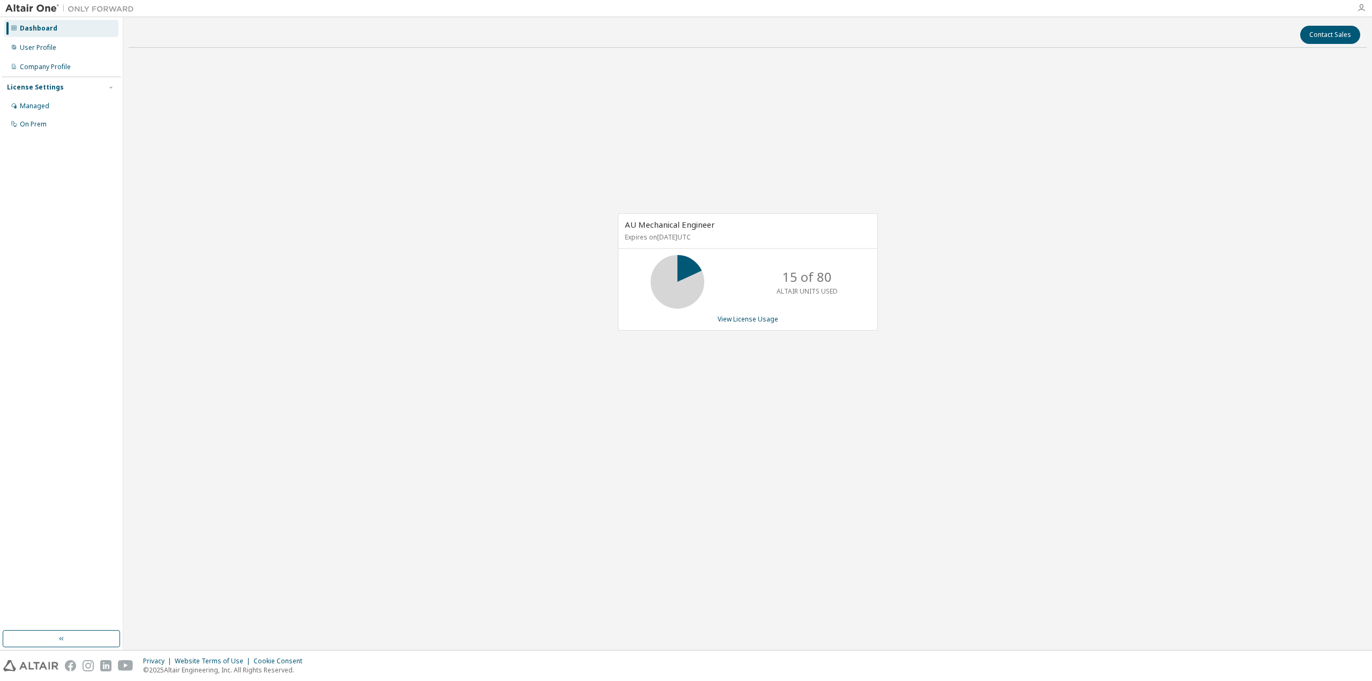
click at [571, 8] on icon "button" at bounding box center [1361, 8] width 9 height 9
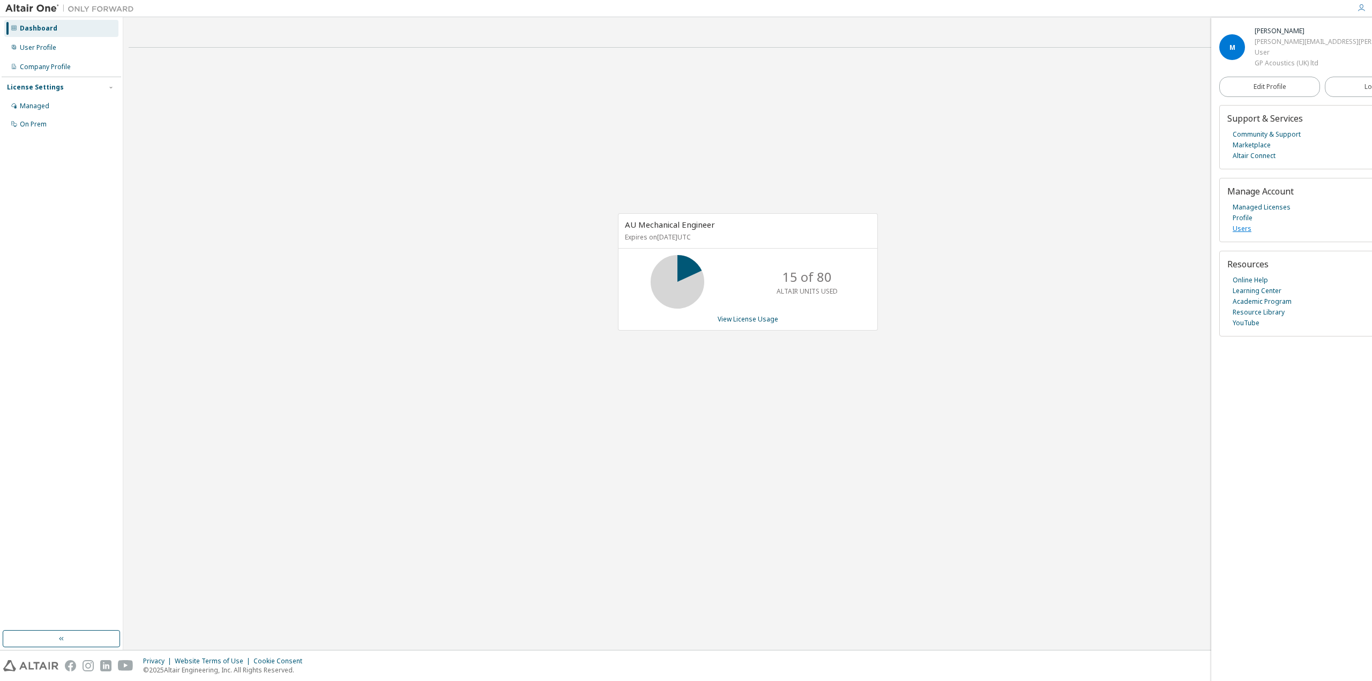
click at [571, 229] on link "Users" at bounding box center [1242, 229] width 19 height 11
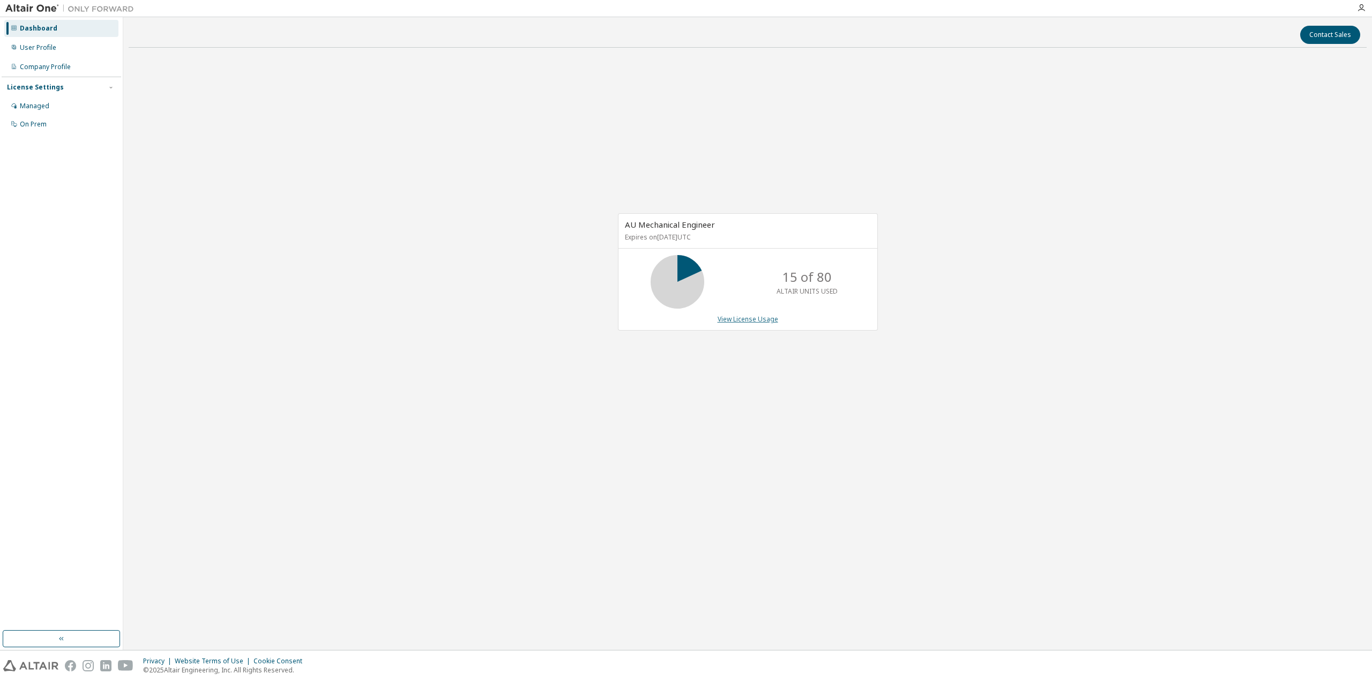
click at [753, 319] on link "View License Usage" at bounding box center [748, 319] width 61 height 9
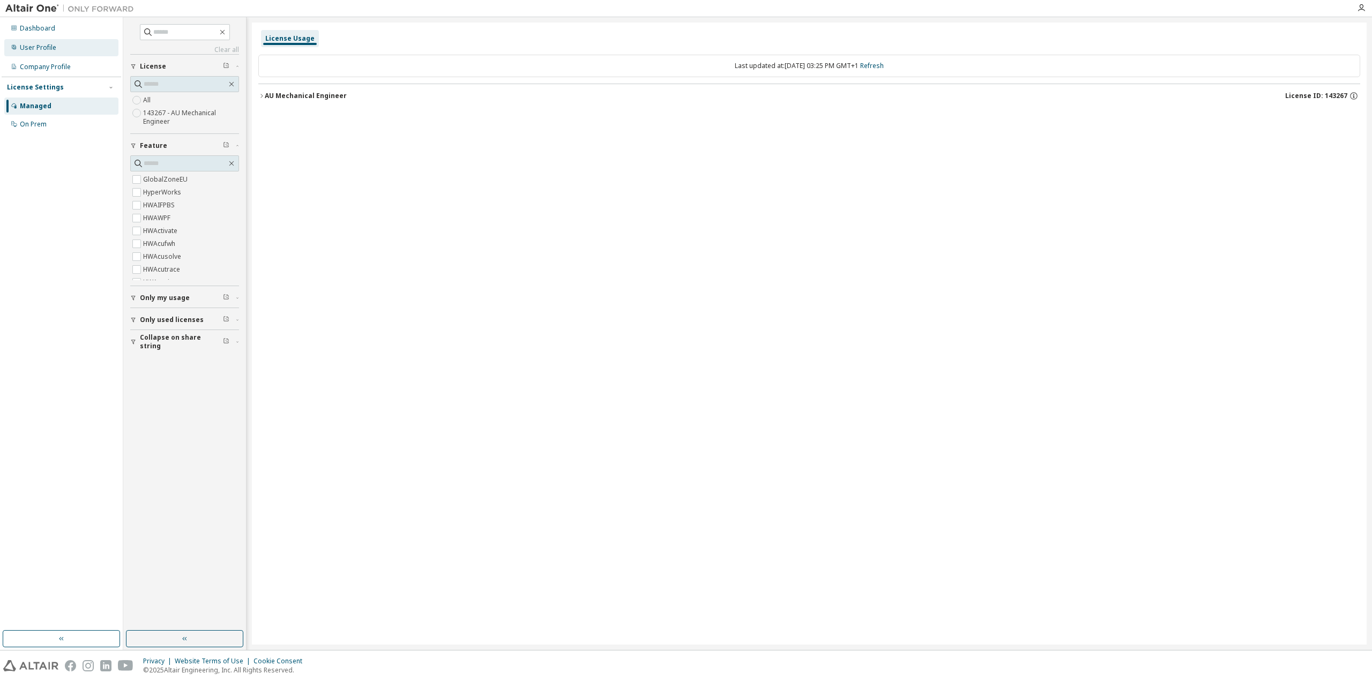
click at [39, 51] on div "User Profile" at bounding box center [38, 47] width 36 height 9
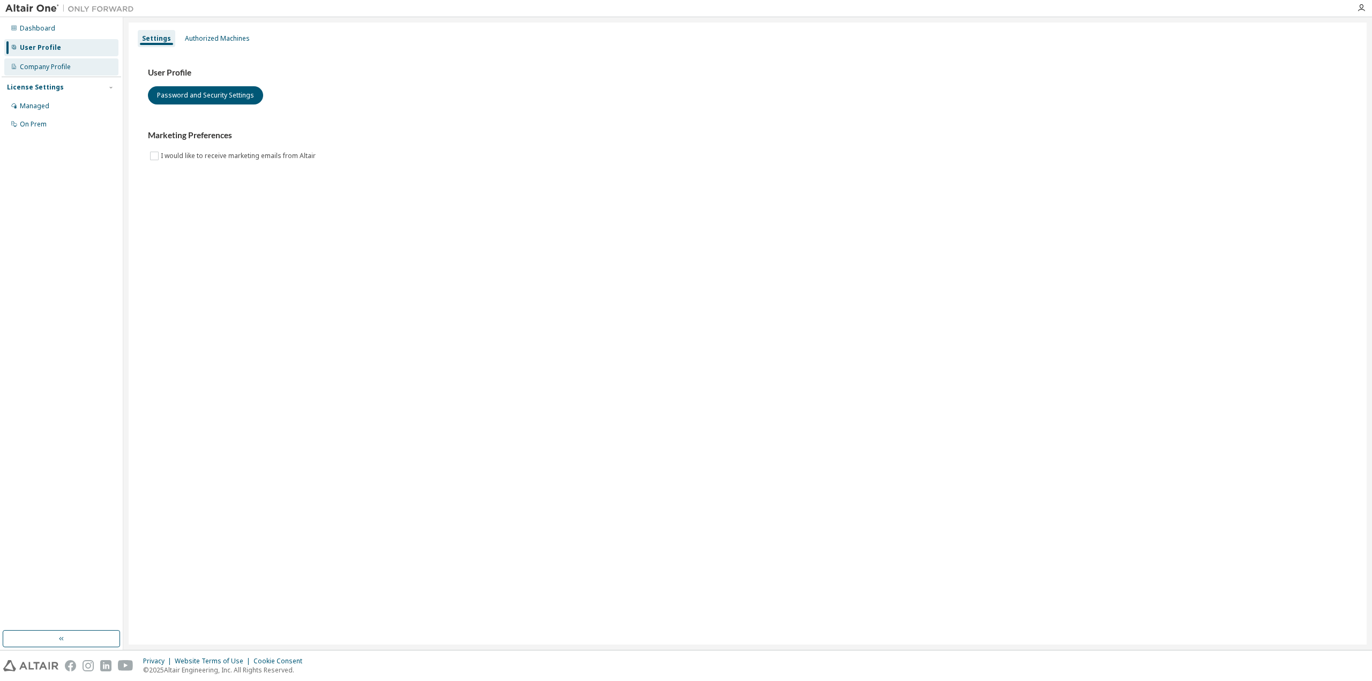
click at [44, 63] on div "Company Profile" at bounding box center [45, 67] width 51 height 9
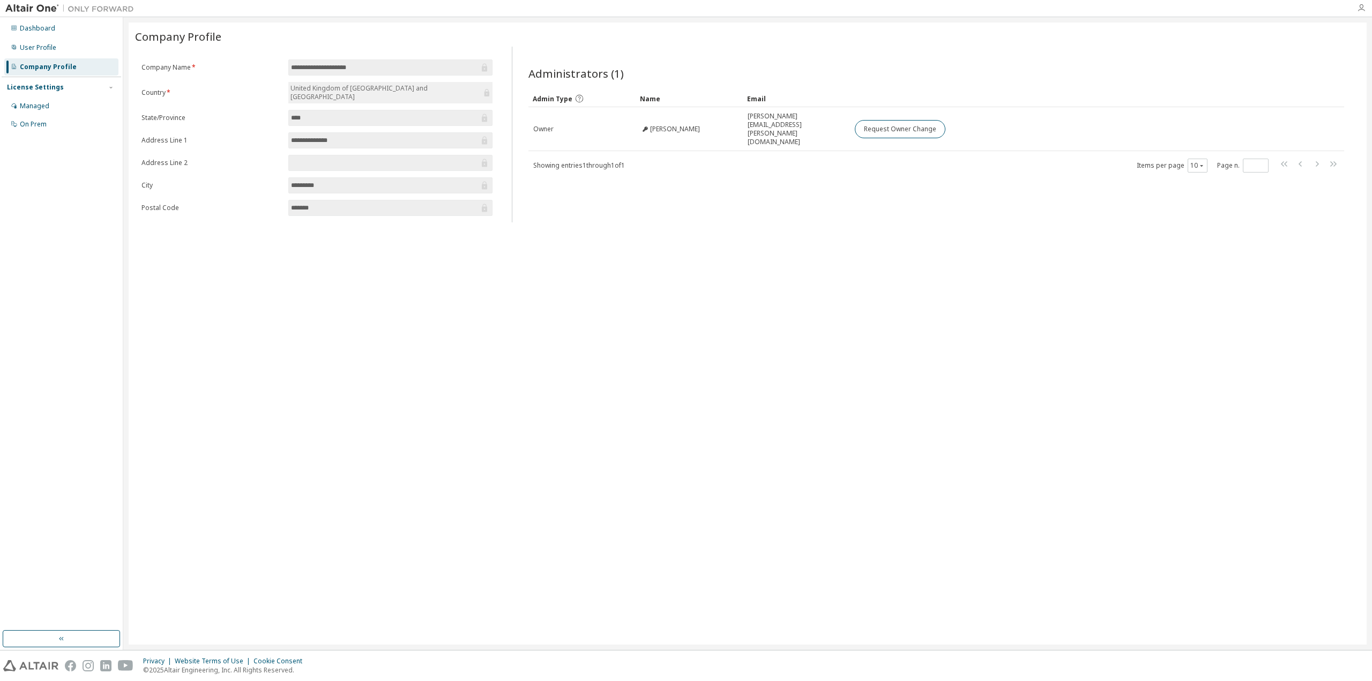
click at [1363, 6] on icon "button" at bounding box center [1361, 8] width 9 height 9
click at [1253, 280] on link "Online Help" at bounding box center [1250, 280] width 35 height 11
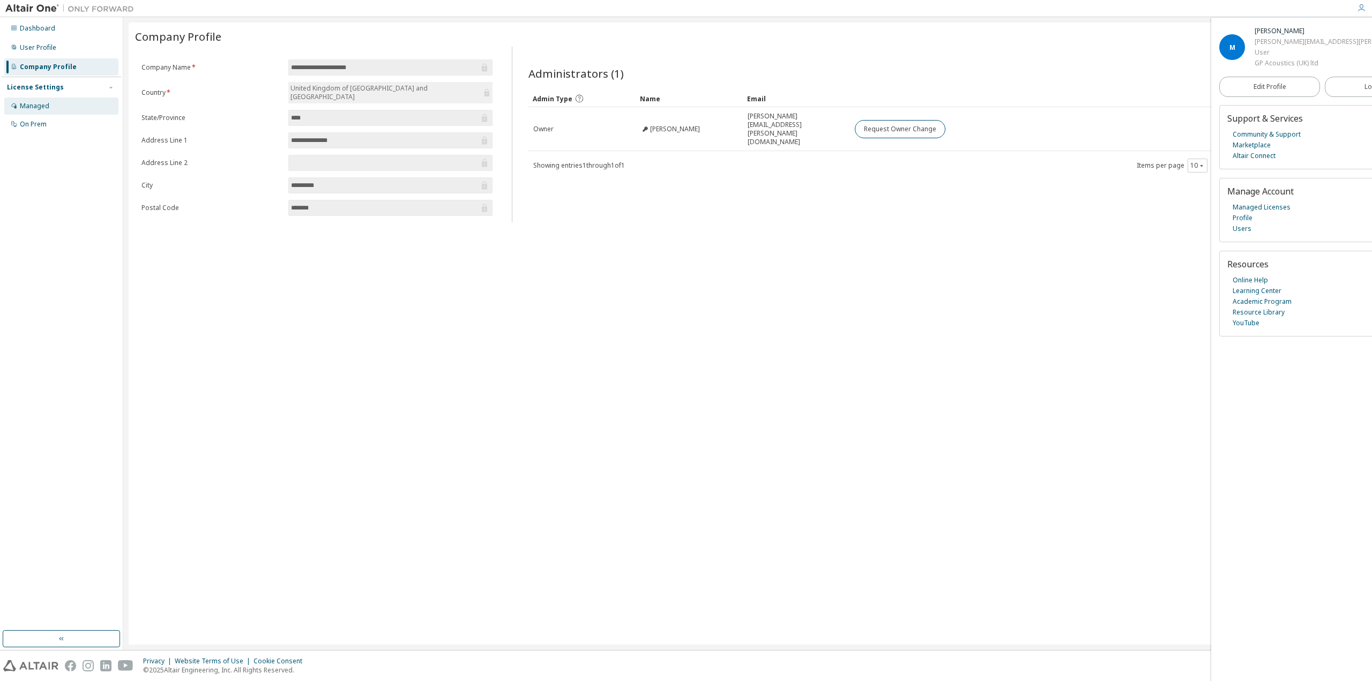
click at [50, 105] on div "Managed" at bounding box center [61, 106] width 114 height 17
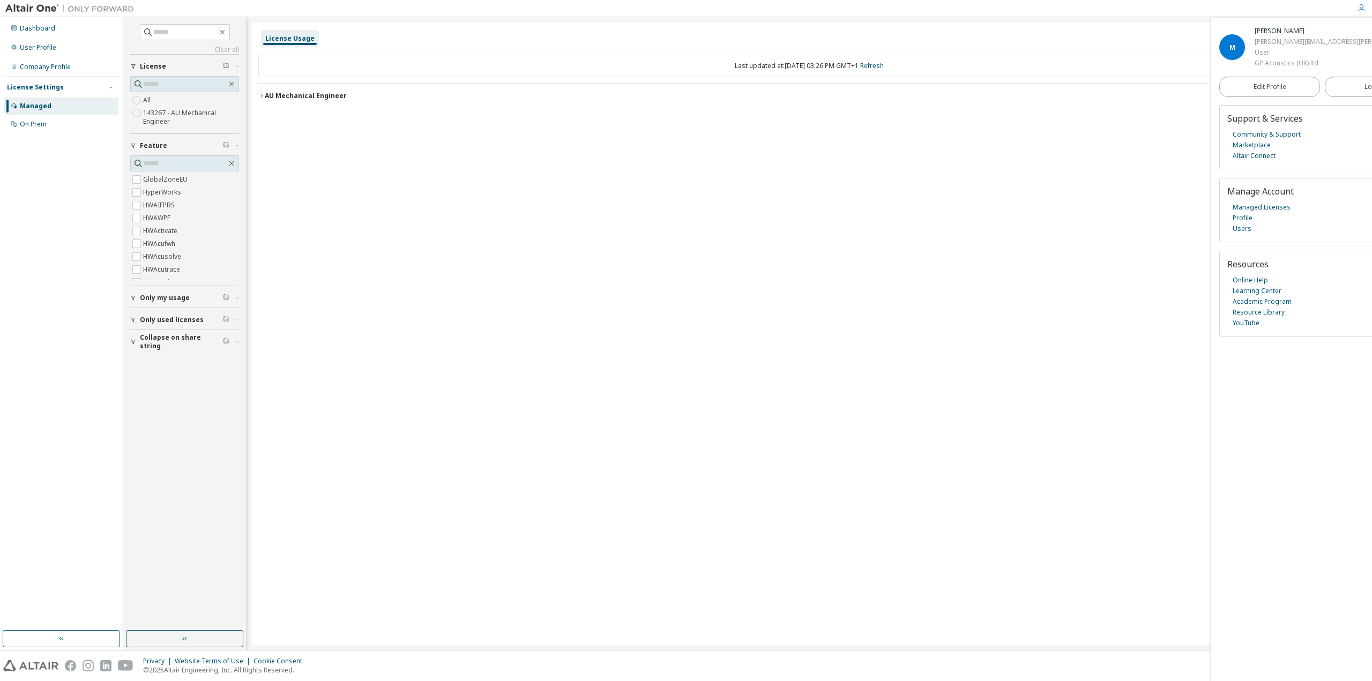
click at [170, 118] on label "143267 - AU Mechanical Engineer" at bounding box center [191, 117] width 96 height 21
click at [153, 115] on label "143267 - AU Mechanical Engineer" at bounding box center [191, 117] width 96 height 21
click at [149, 102] on label "All" at bounding box center [148, 100] width 10 height 13
click at [172, 81] on input "text" at bounding box center [185, 84] width 83 height 11
type input "****"
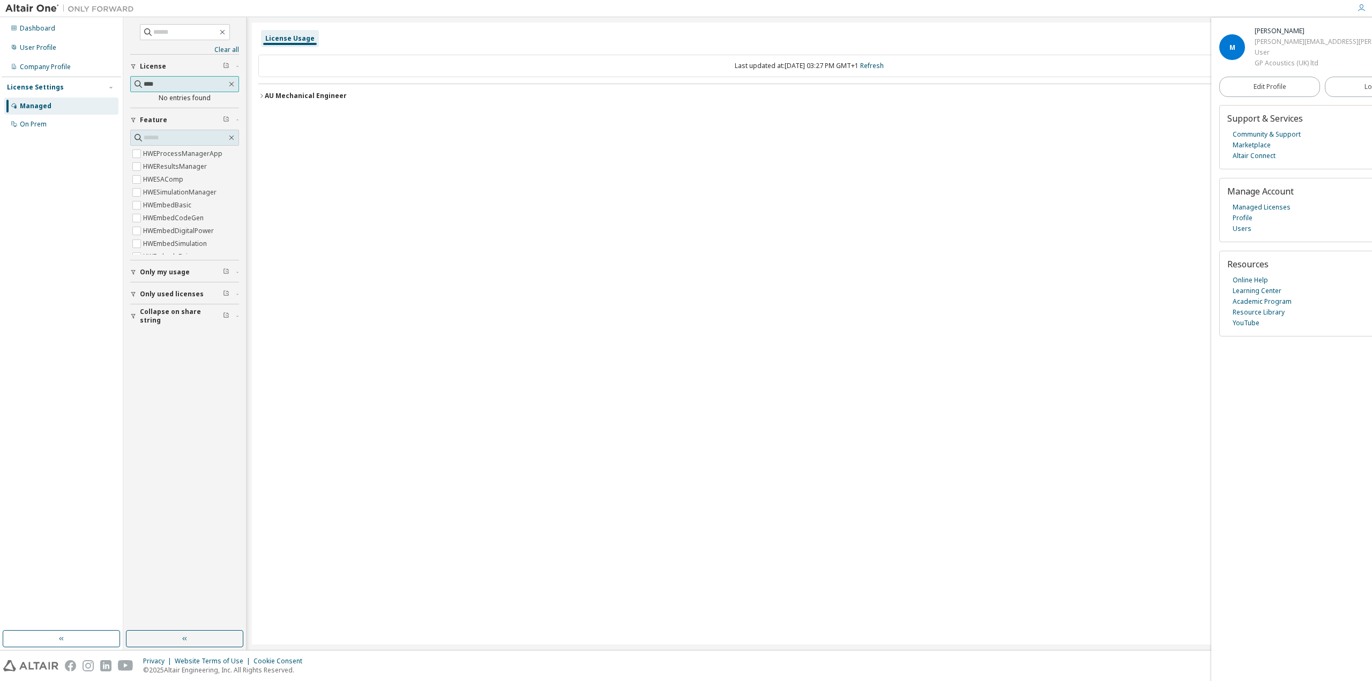
scroll to position [536, 0]
drag, startPoint x: 167, startPoint y: 88, endPoint x: 106, endPoint y: 85, distance: 61.2
click at [106, 85] on div "Dashboard User Profile Company Profile License Settings Managed On Prem Clear a…" at bounding box center [686, 333] width 1372 height 633
click at [158, 77] on div "License **** No entries found" at bounding box center [184, 81] width 109 height 54
click at [158, 84] on input "****" at bounding box center [185, 84] width 83 height 11
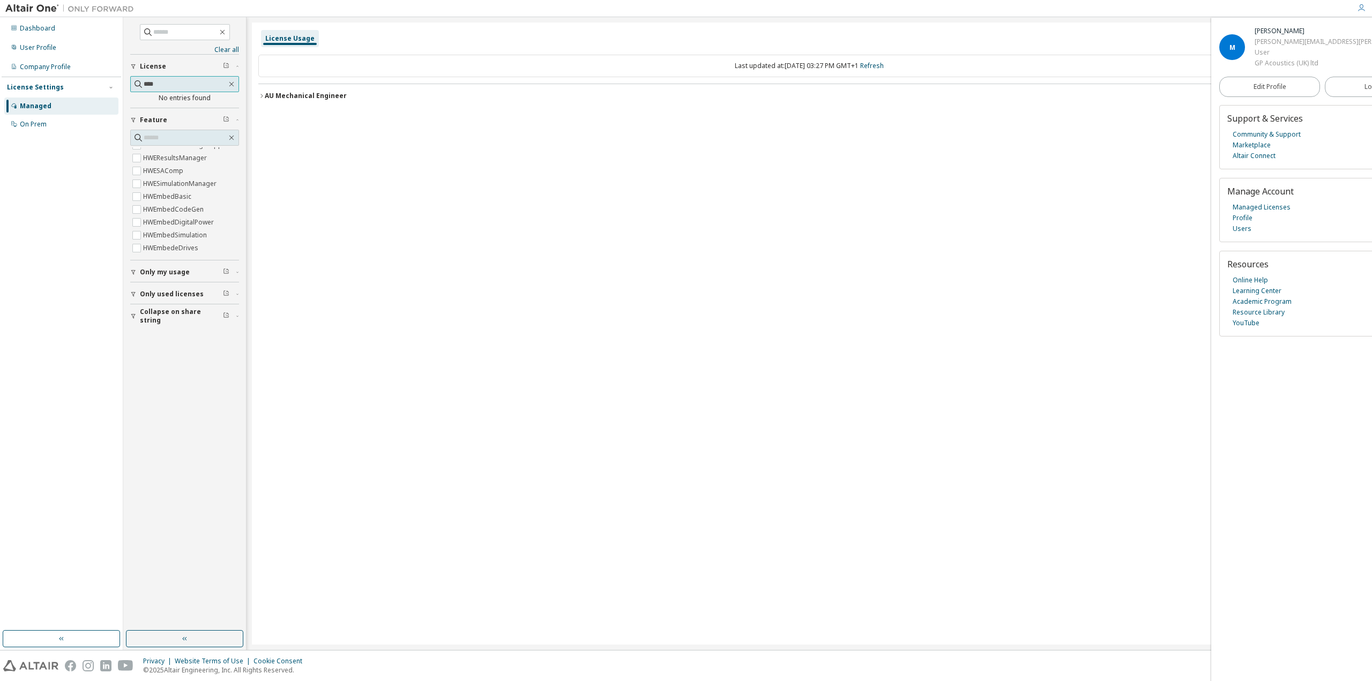
click at [158, 84] on input "****" at bounding box center [185, 84] width 83 height 11
click at [163, 129] on button "Feature" at bounding box center [184, 120] width 109 height 24
click at [230, 84] on icon "button" at bounding box center [231, 84] width 9 height 9
click at [166, 142] on div "Feature" at bounding box center [188, 146] width 96 height 9
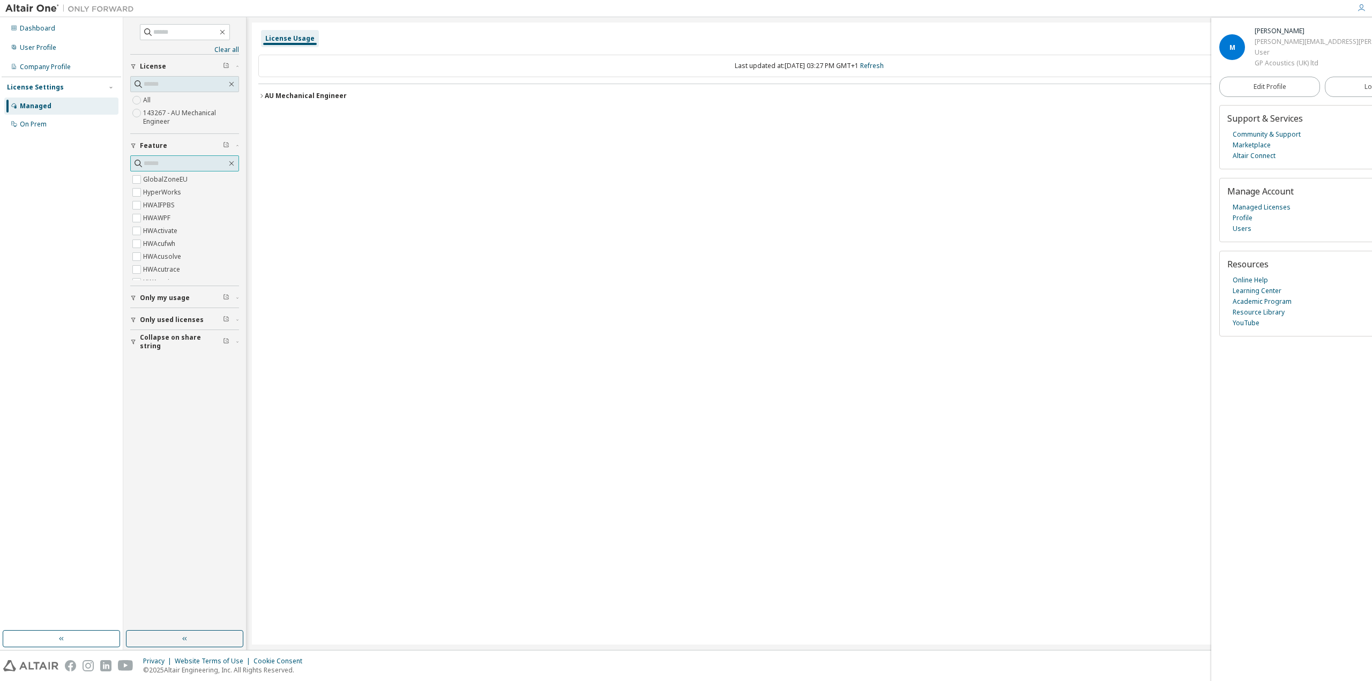
click at [164, 166] on input "text" at bounding box center [185, 163] width 83 height 11
type input "*"
type input "****"
click at [179, 178] on span "HWFlux2D" at bounding box center [184, 179] width 109 height 13
click at [150, 180] on label "HWFlux2D" at bounding box center [159, 179] width 33 height 13
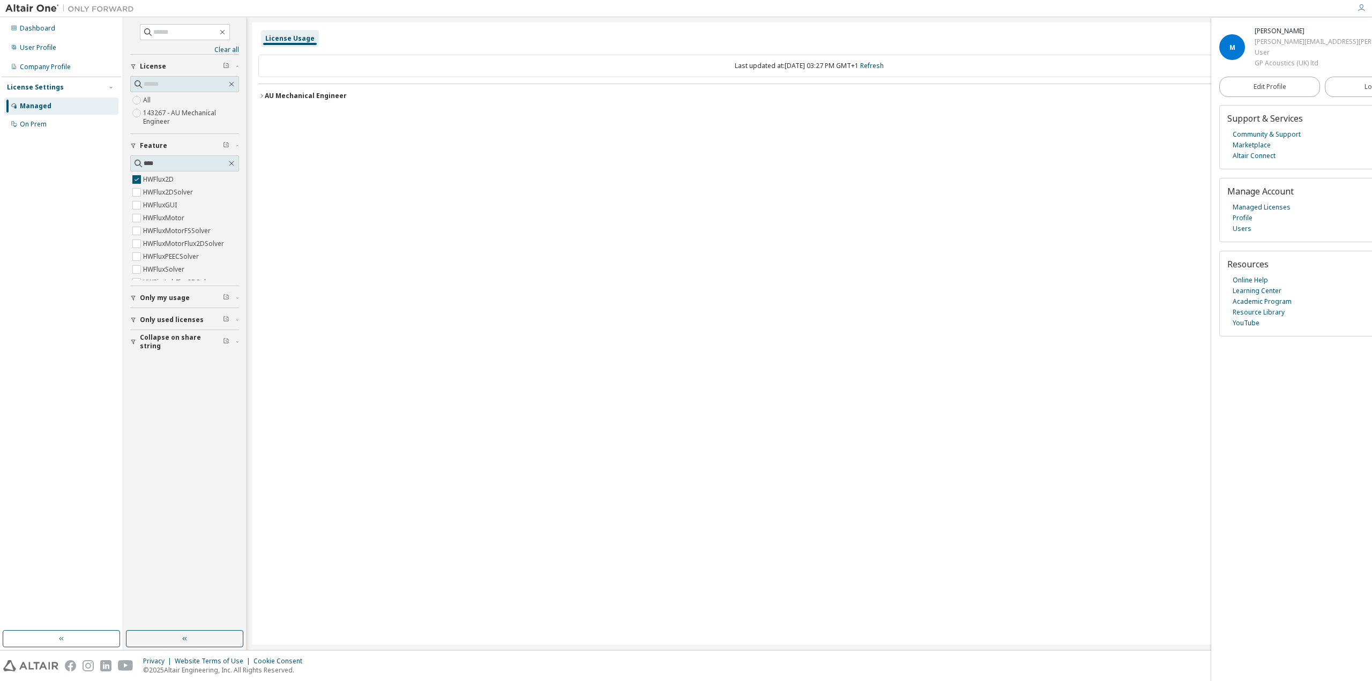
click at [485, 108] on div "Last updated at: Wed 2025-10-08 03:27 PM GMT+1 Refresh AU Mechanical Engineer L…" at bounding box center [809, 81] width 1102 height 66
click at [333, 96] on div "AU Mechanical Engineer" at bounding box center [306, 96] width 82 height 9
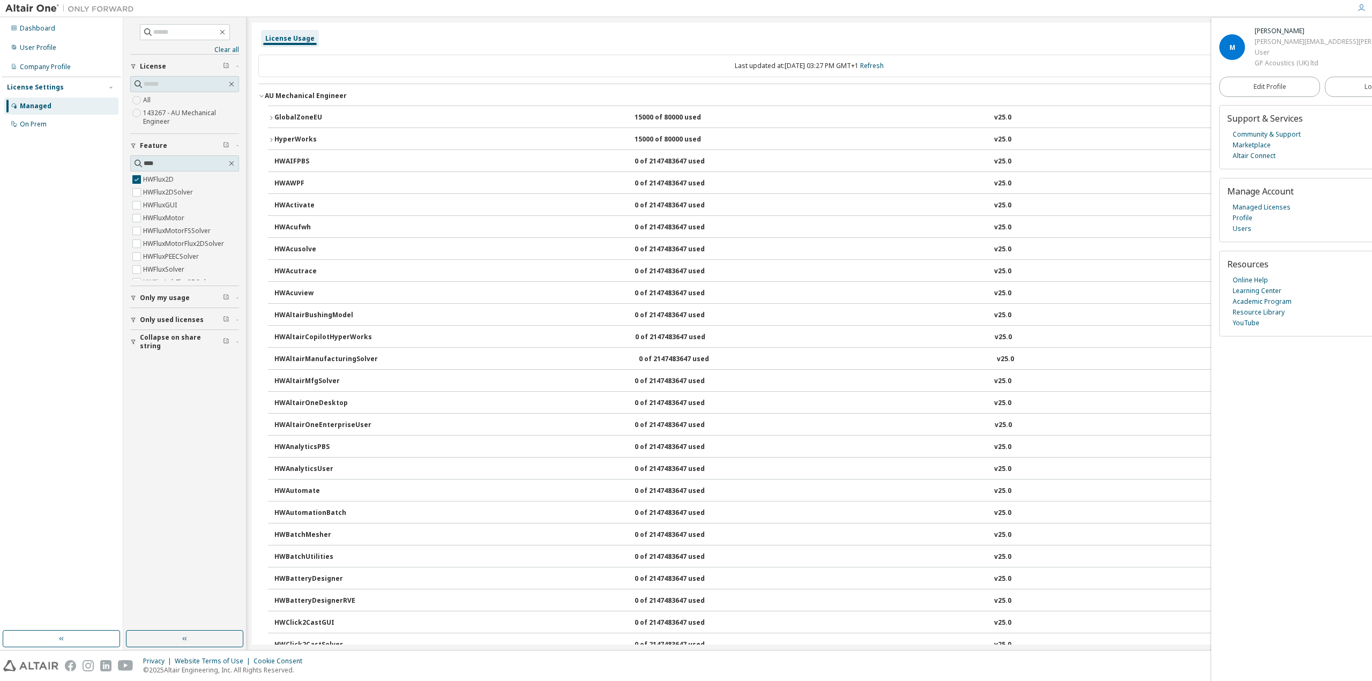
click at [300, 138] on div "HyperWorks" at bounding box center [322, 140] width 96 height 10
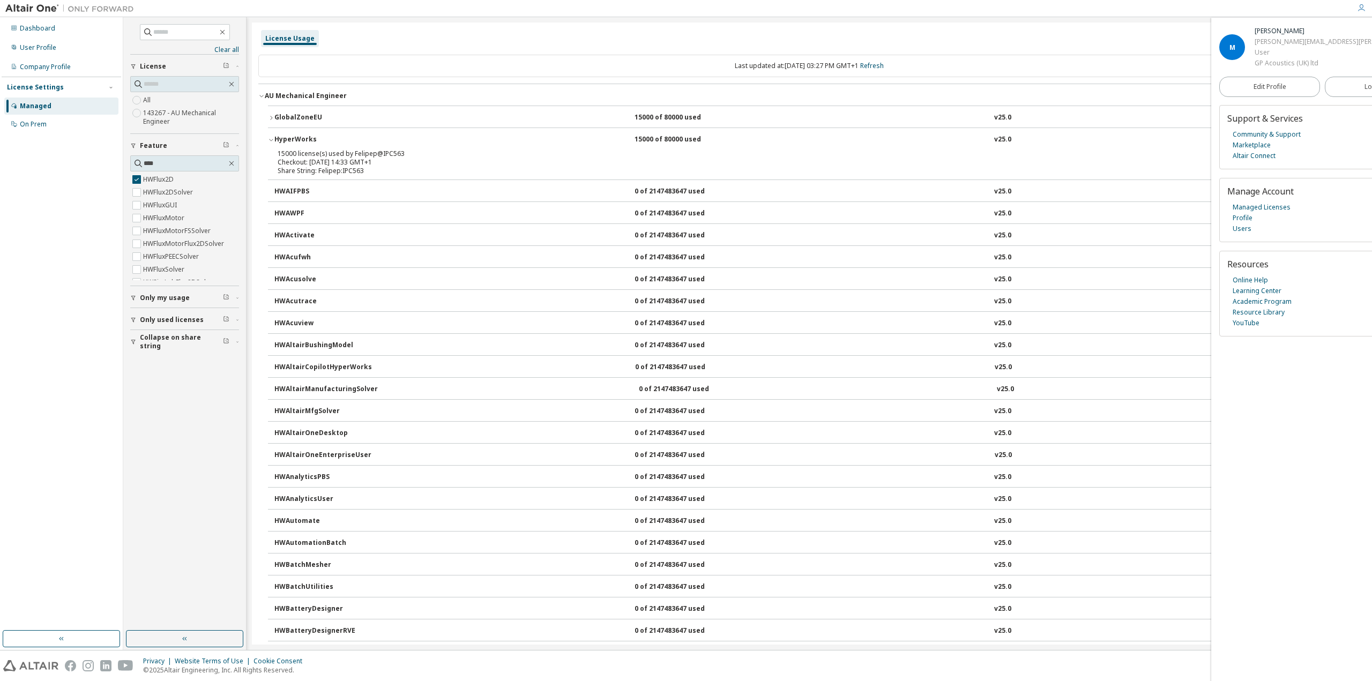
click at [300, 115] on div "GlobalZoneEU" at bounding box center [322, 118] width 96 height 10
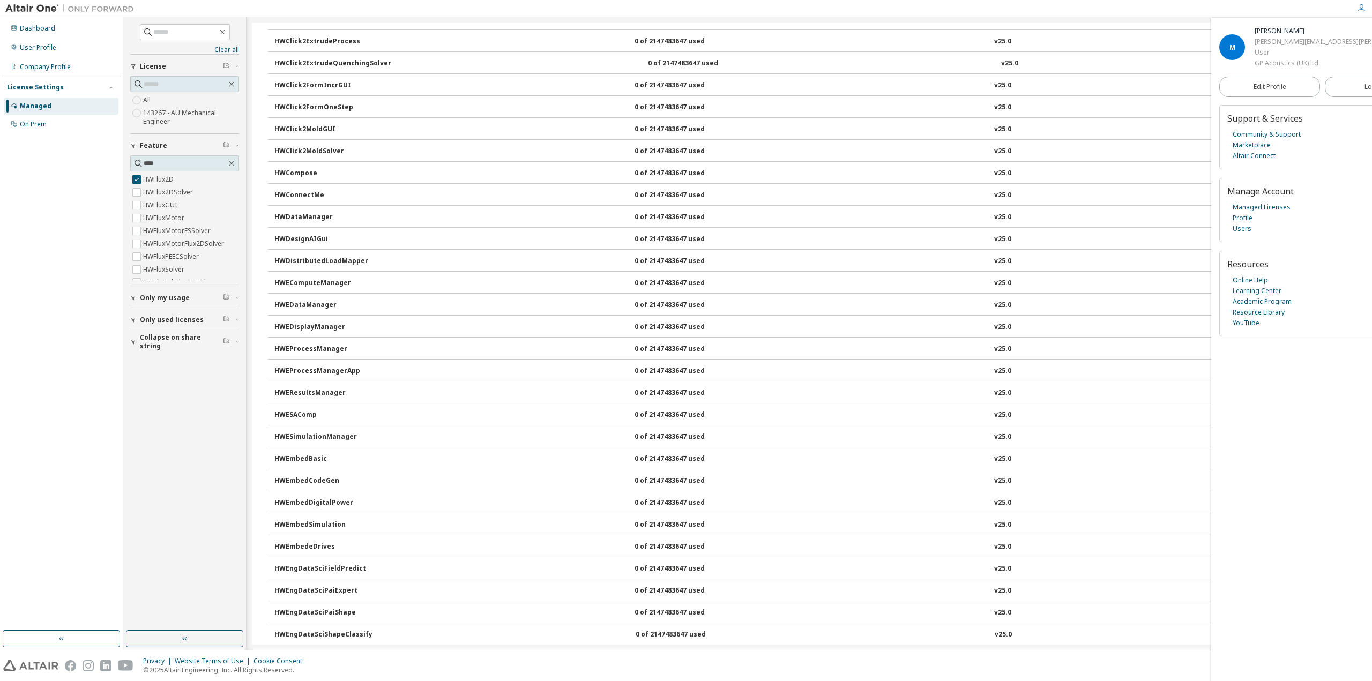
scroll to position [965, 0]
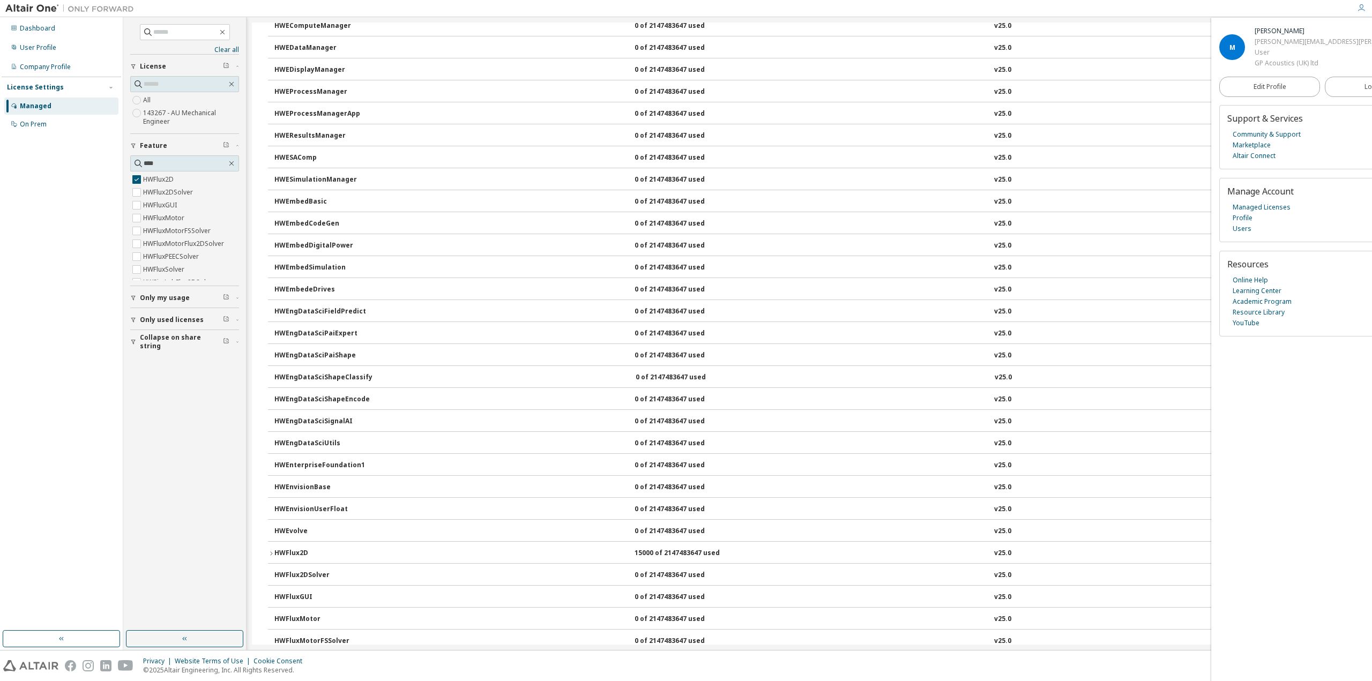
click at [325, 551] on div "HWFlux2D" at bounding box center [322, 554] width 96 height 10
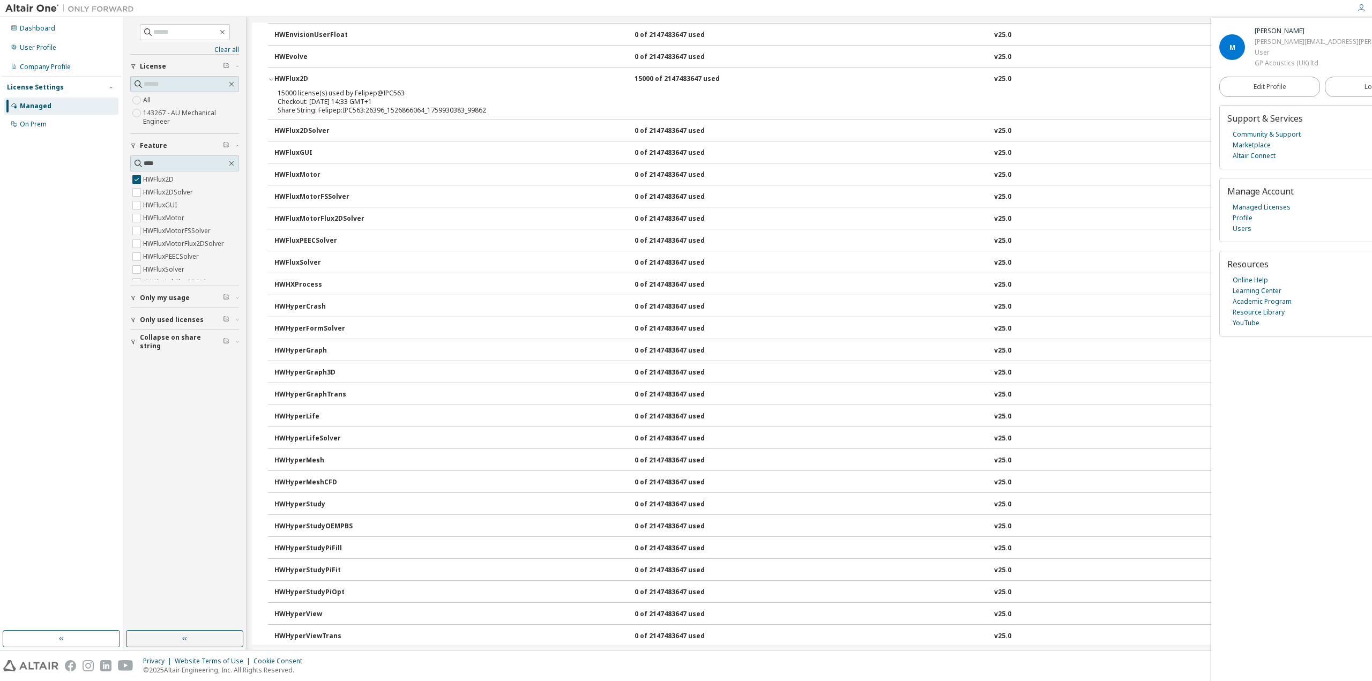
scroll to position [1447, 0]
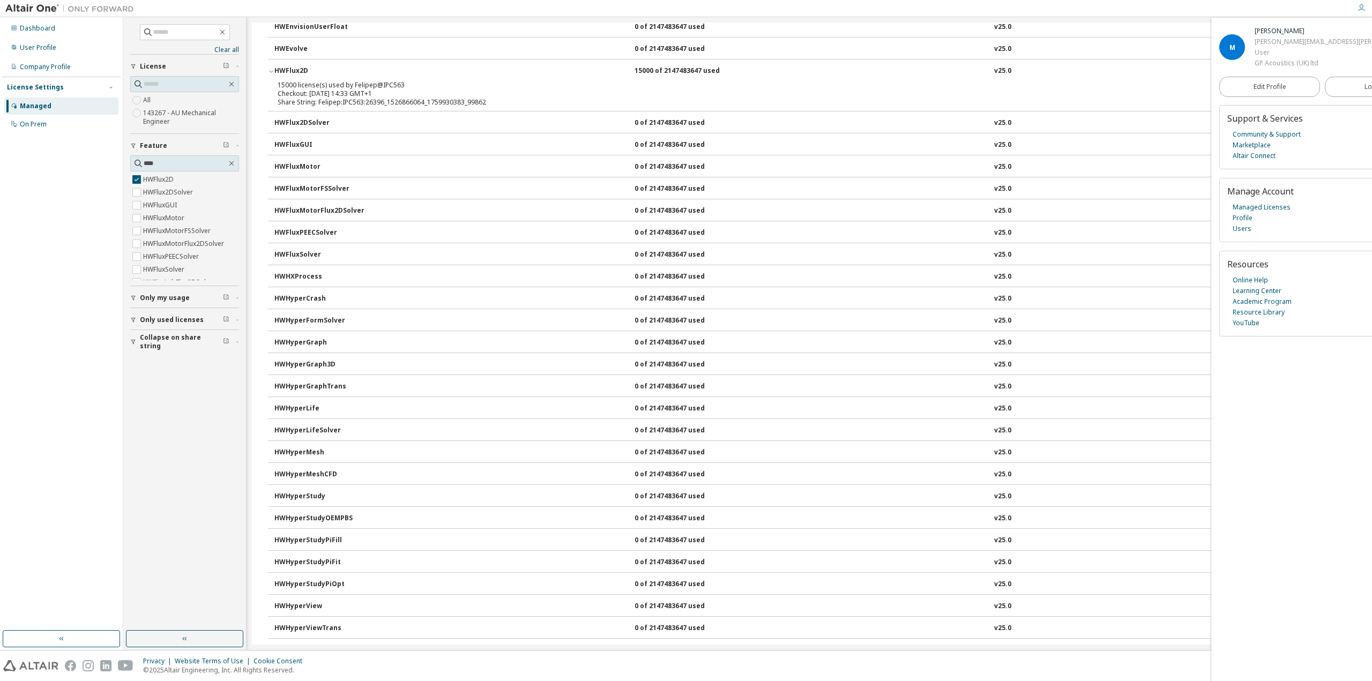
click at [302, 299] on div "HWHyperCrash" at bounding box center [322, 299] width 96 height 10
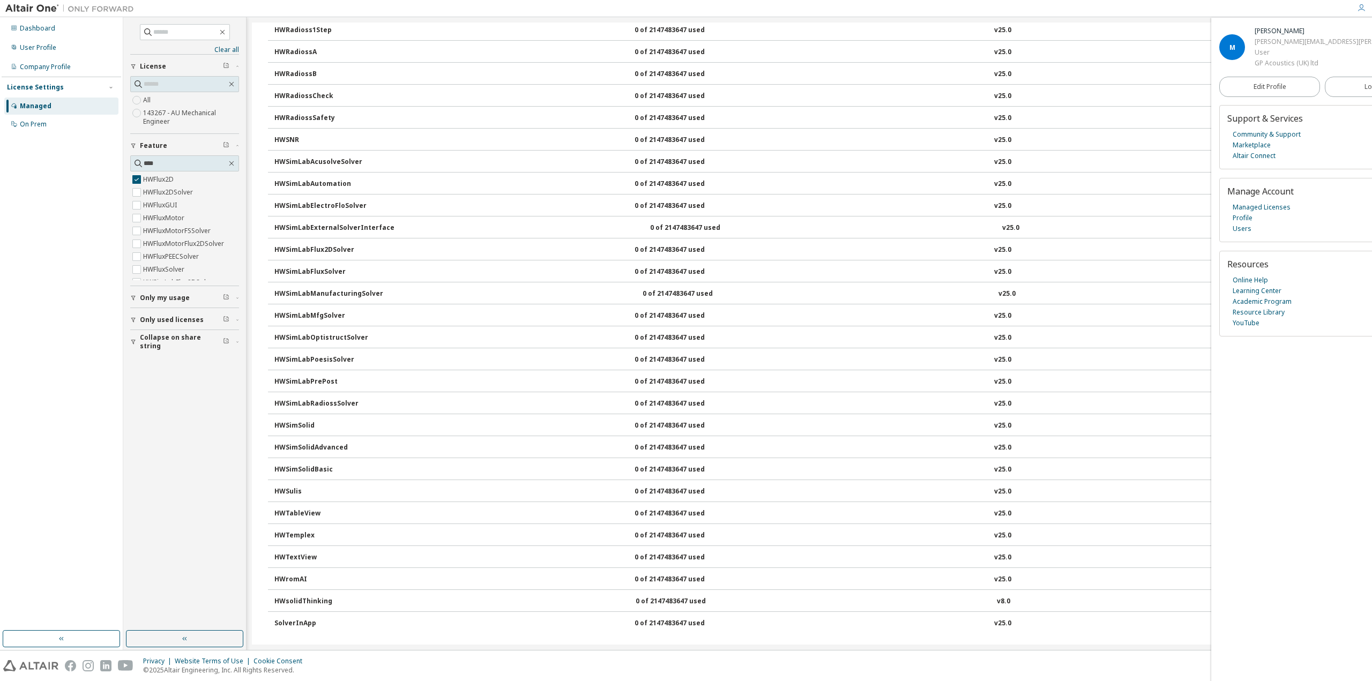
scroll to position [3833, 0]
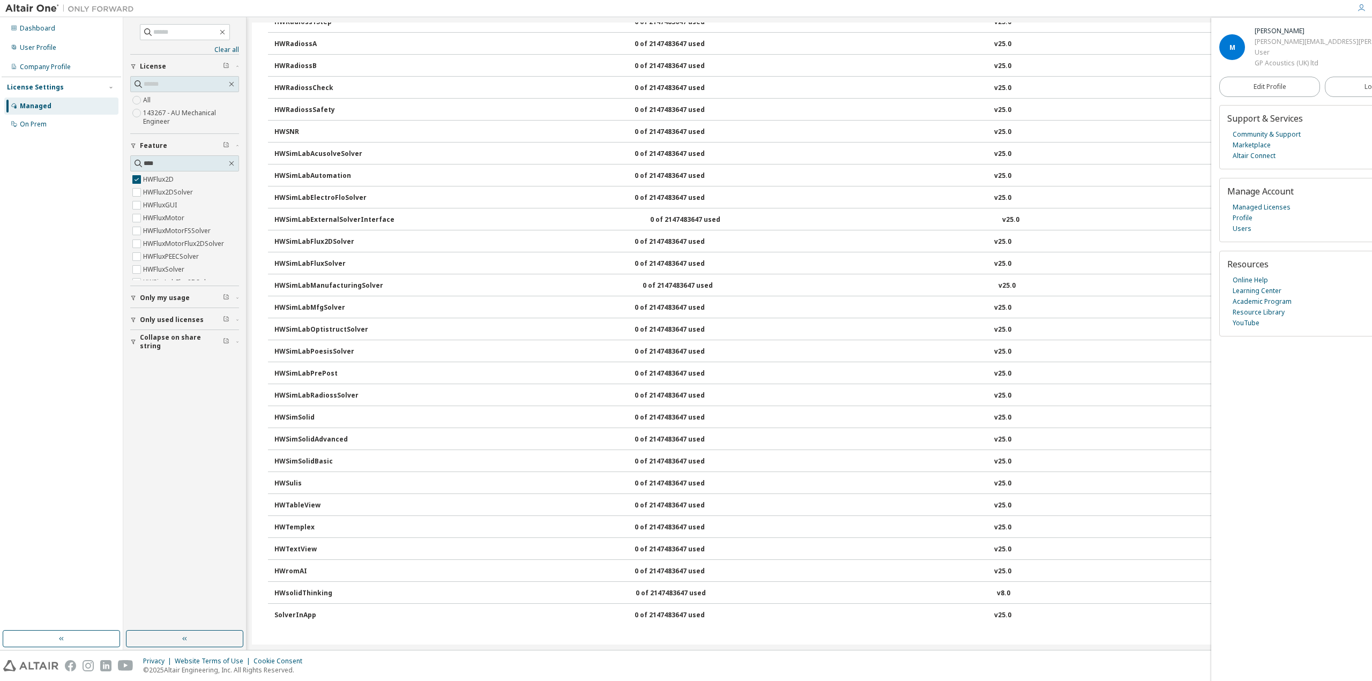
click at [50, 103] on div "Managed" at bounding box center [61, 106] width 114 height 17
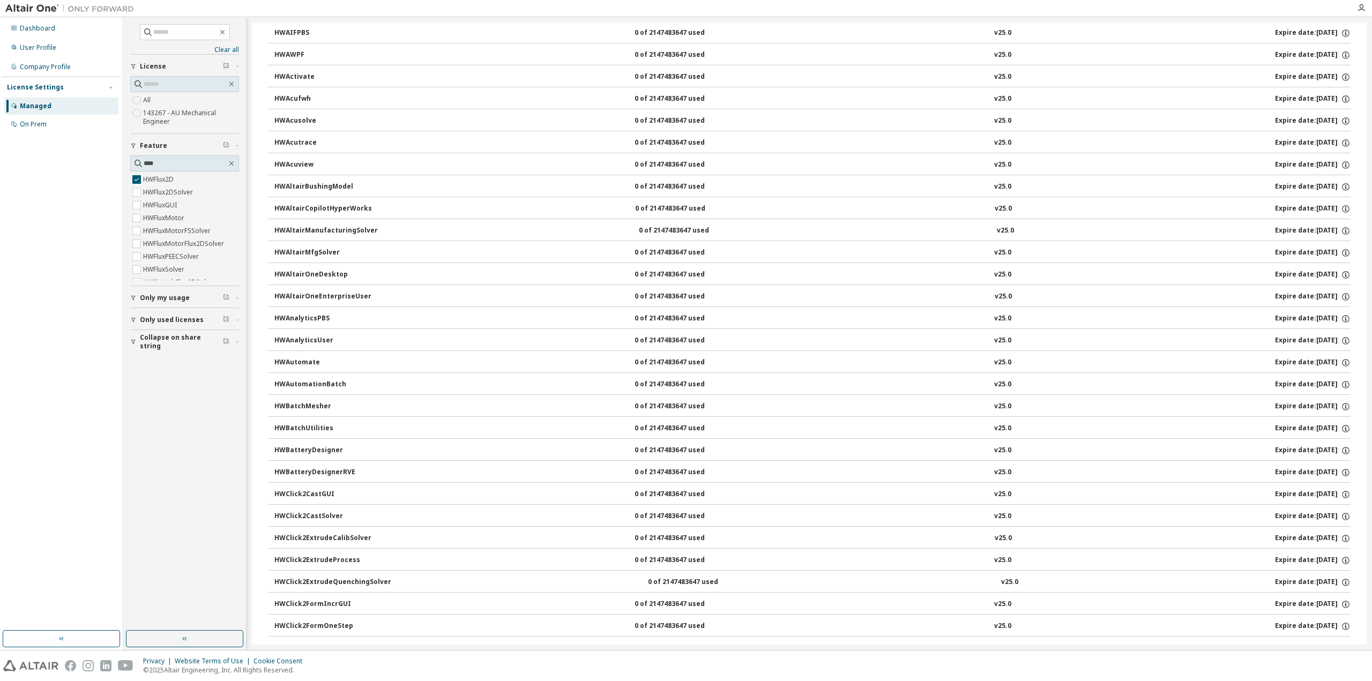
scroll to position [0, 0]
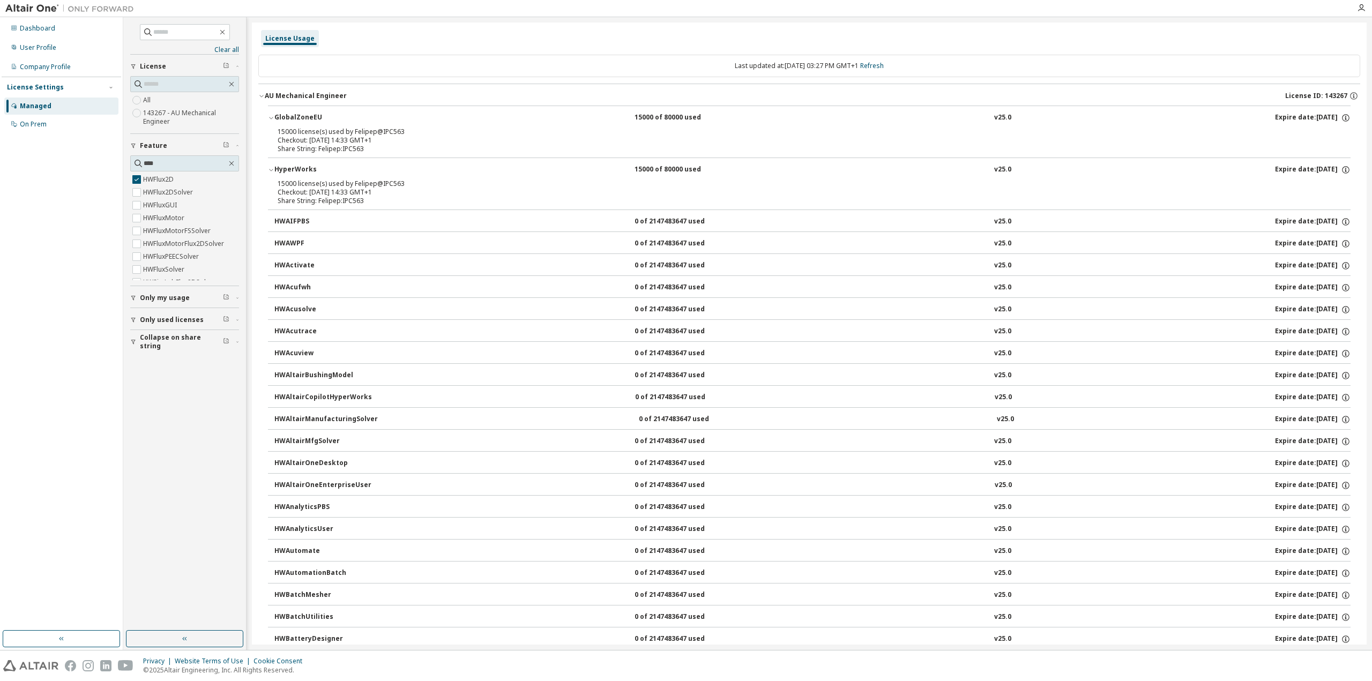
click at [296, 115] on div "GlobalZoneEU" at bounding box center [322, 118] width 96 height 10
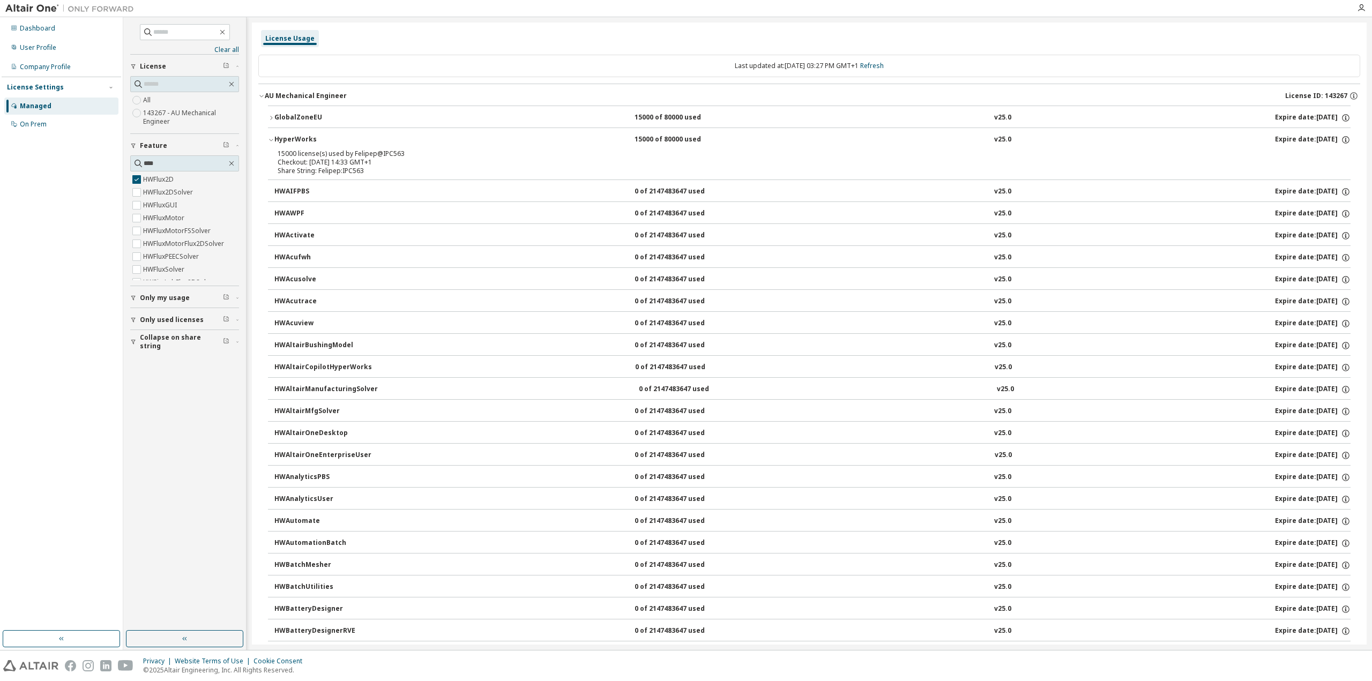
drag, startPoint x: 296, startPoint y: 115, endPoint x: 288, endPoint y: 93, distance: 24.1
click at [288, 93] on div "AU Mechanical Engineer" at bounding box center [306, 96] width 82 height 9
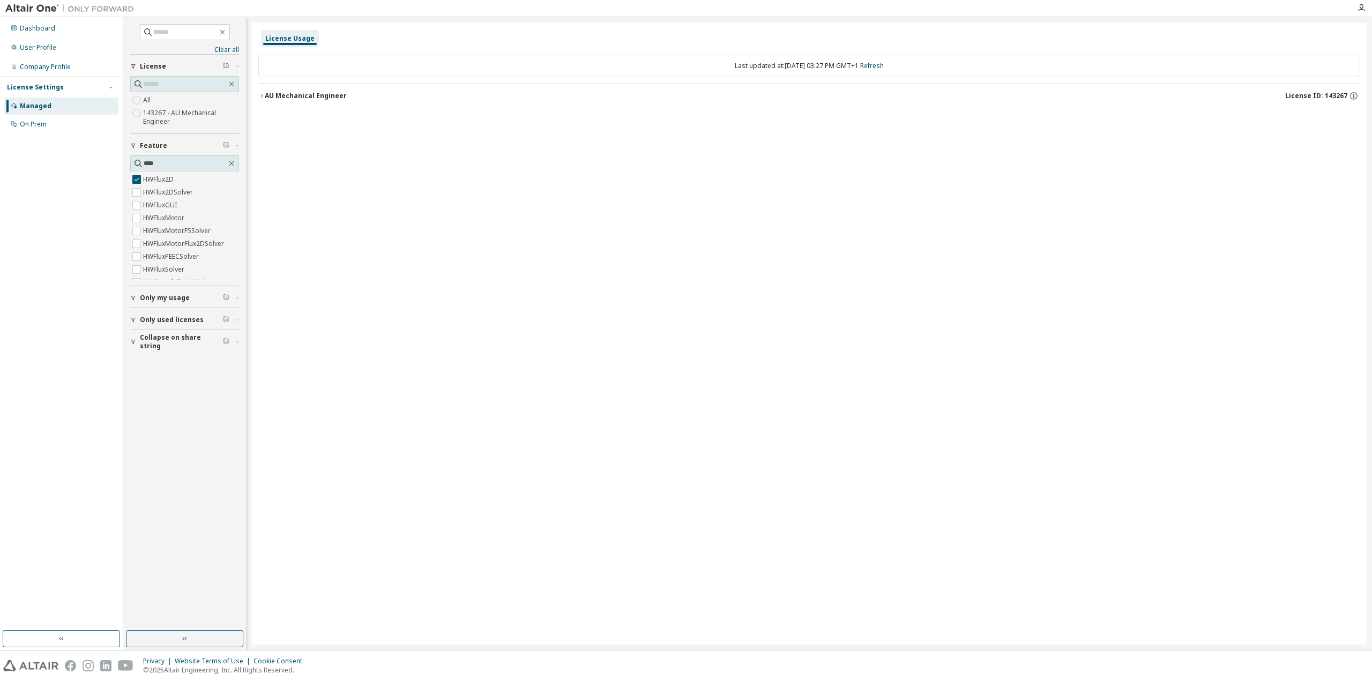
click at [288, 93] on div "AU Mechanical Engineer" at bounding box center [306, 96] width 82 height 9
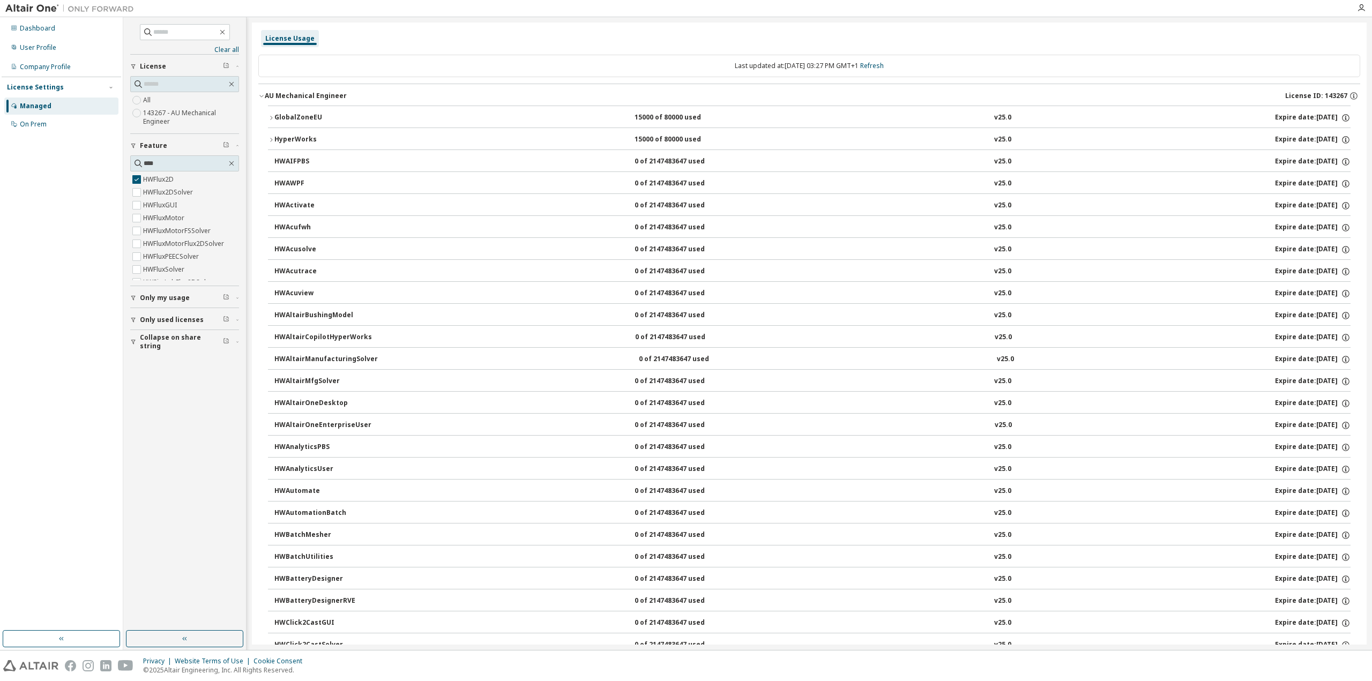
click at [170, 322] on span "Only used licenses" at bounding box center [172, 320] width 64 height 9
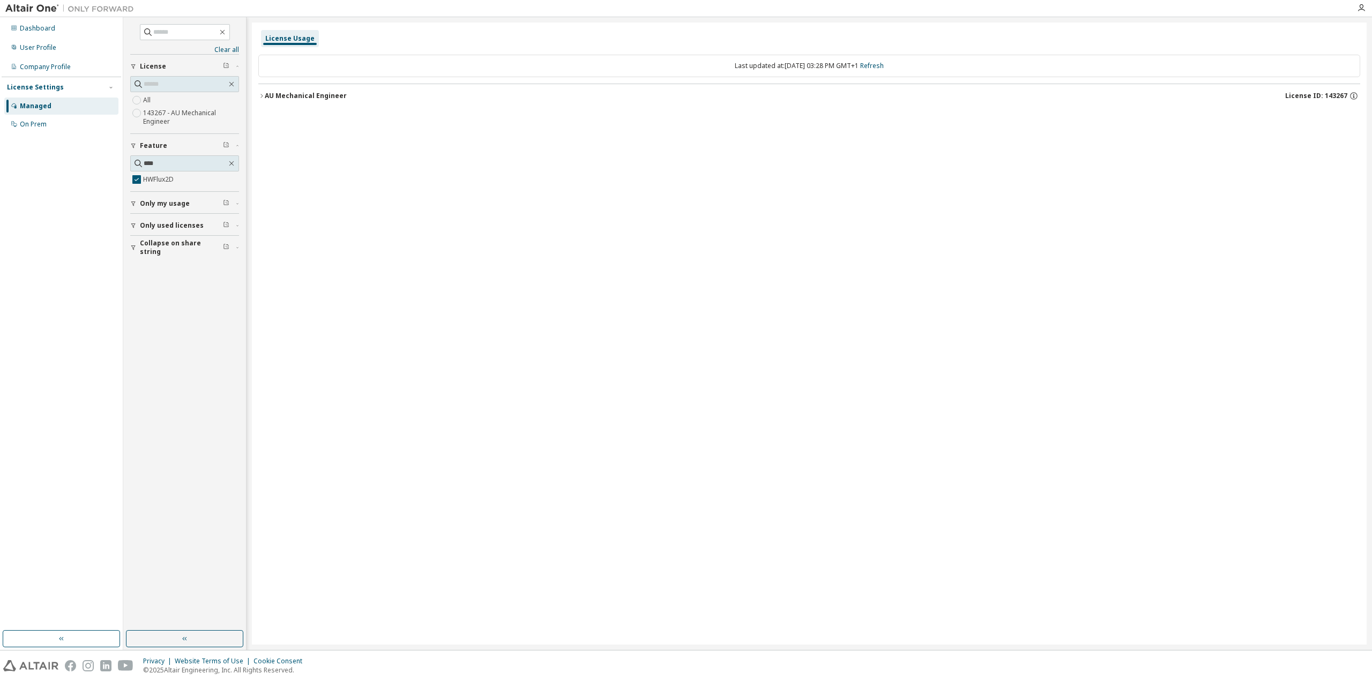
click at [295, 88] on button "AU Mechanical Engineer License ID: 143267" at bounding box center [809, 96] width 1102 height 24
click at [296, 120] on div "HWFlux2D" at bounding box center [322, 118] width 96 height 10
drag, startPoint x: 304, startPoint y: 120, endPoint x: 294, endPoint y: 121, distance: 9.7
click at [294, 121] on div "HWFlux2D" at bounding box center [322, 118] width 96 height 10
click at [290, 117] on div "HWFlux2D" at bounding box center [322, 118] width 96 height 10
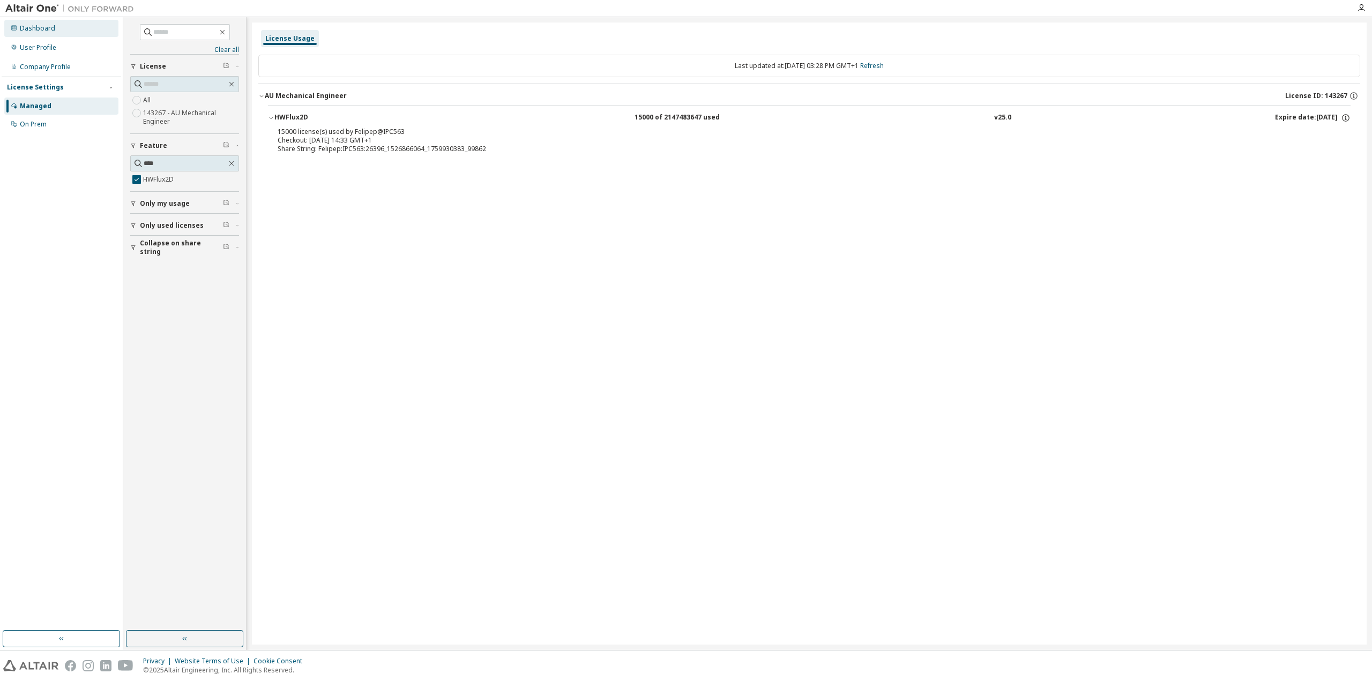
click at [53, 27] on div "Dashboard" at bounding box center [37, 28] width 35 height 9
